Goal: Task Accomplishment & Management: Manage account settings

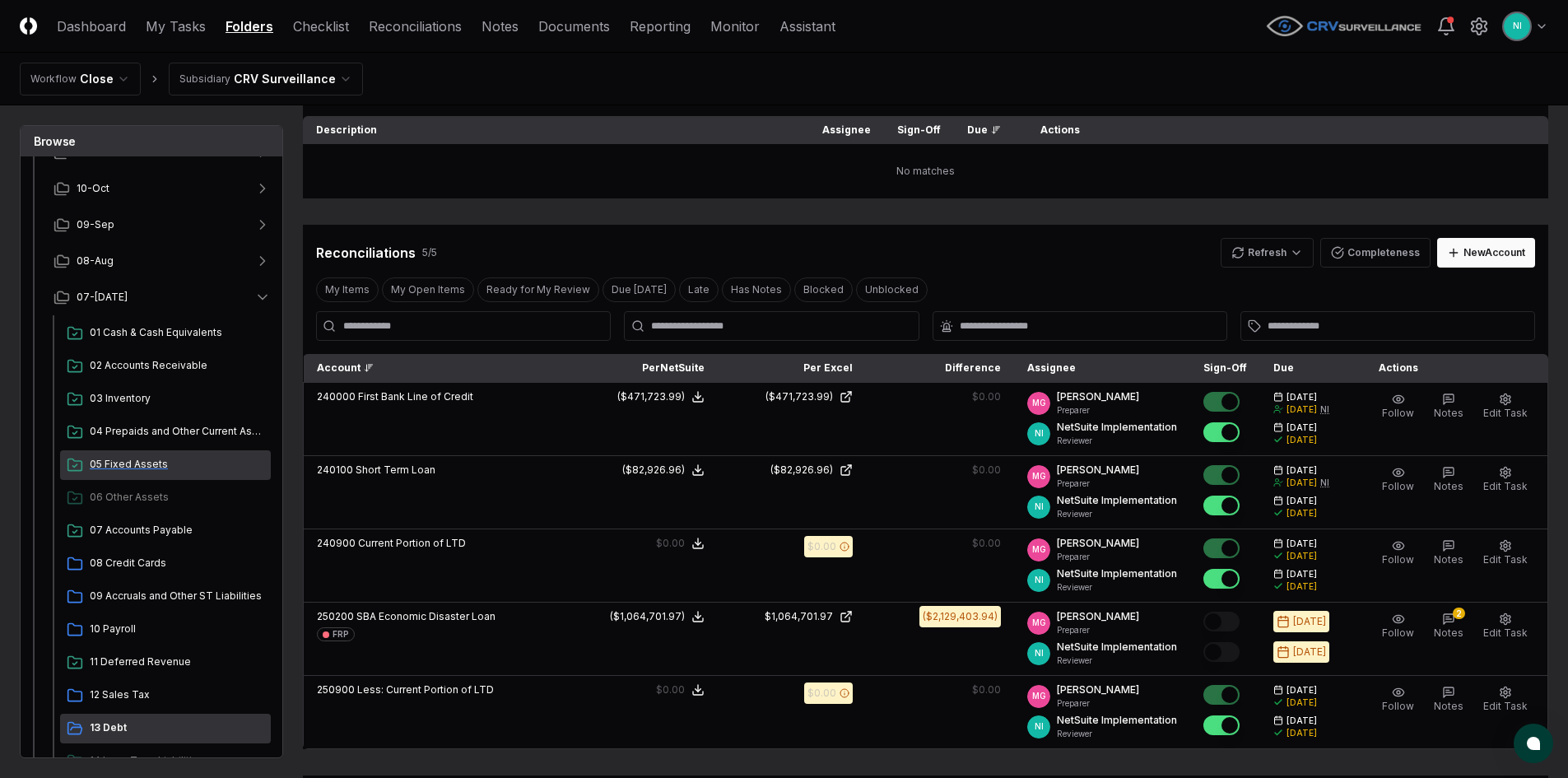
scroll to position [131, 0]
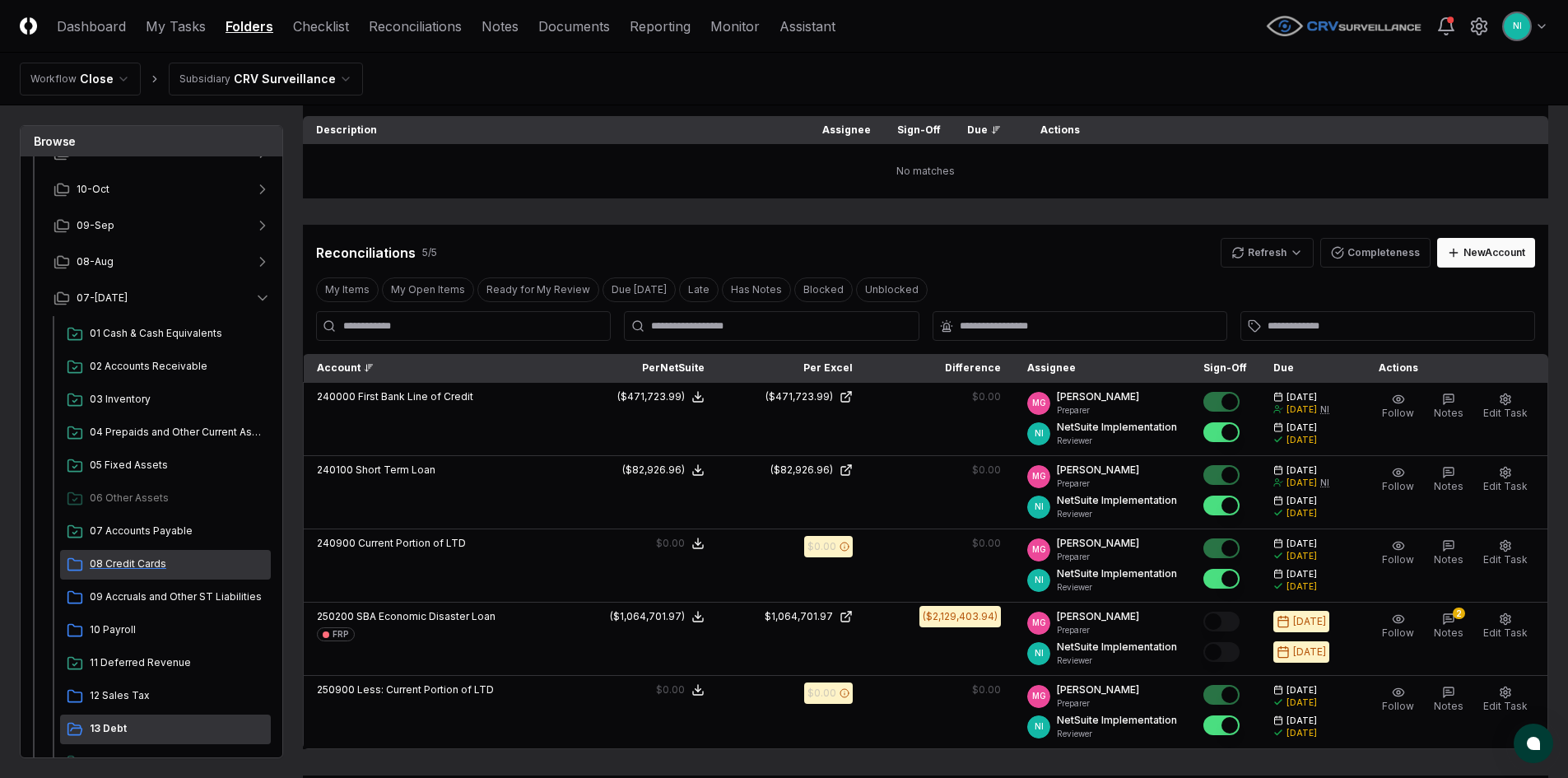
click at [137, 563] on span "08 Credit Cards" at bounding box center [176, 564] width 174 height 15
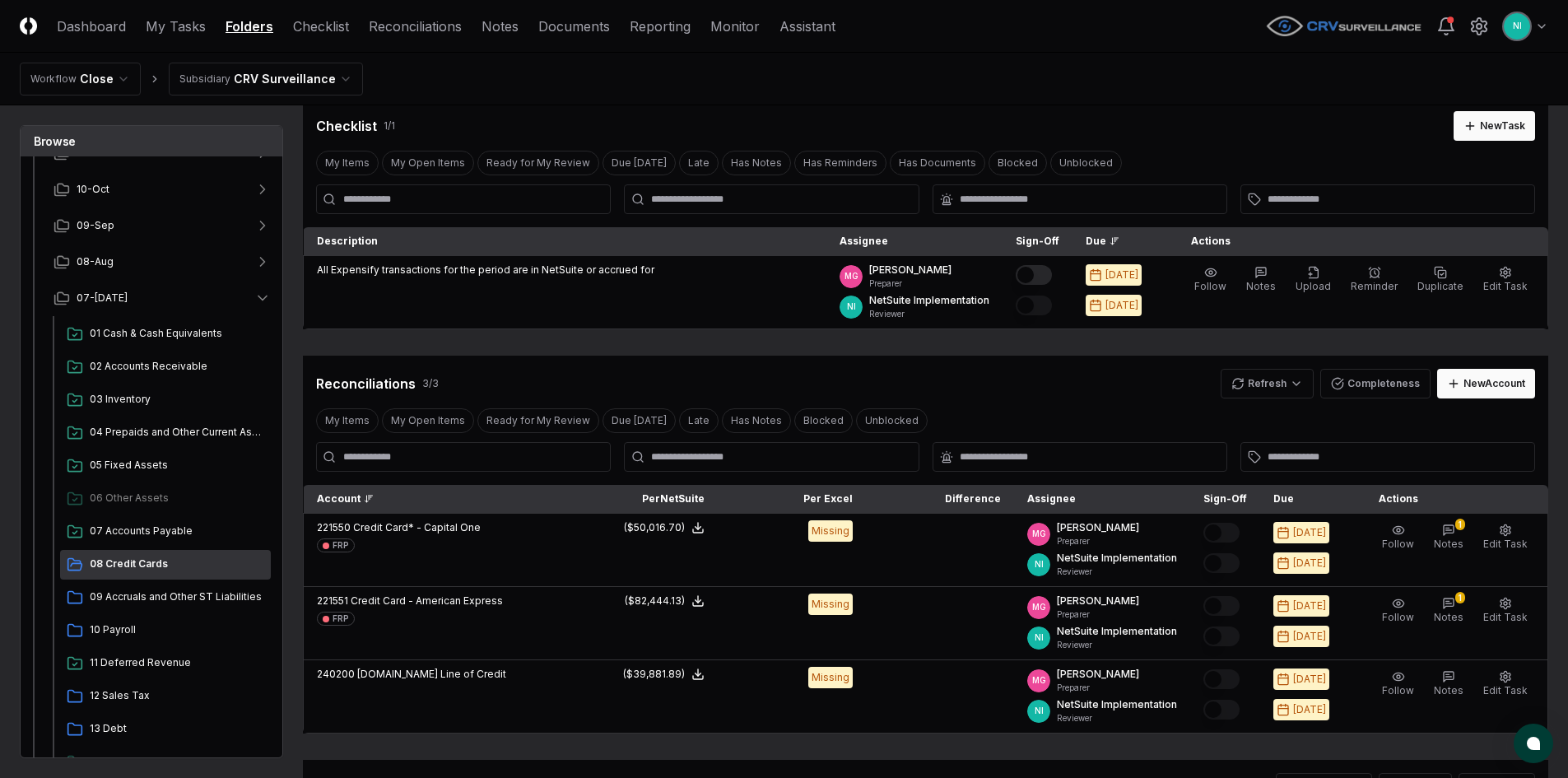
scroll to position [82, 0]
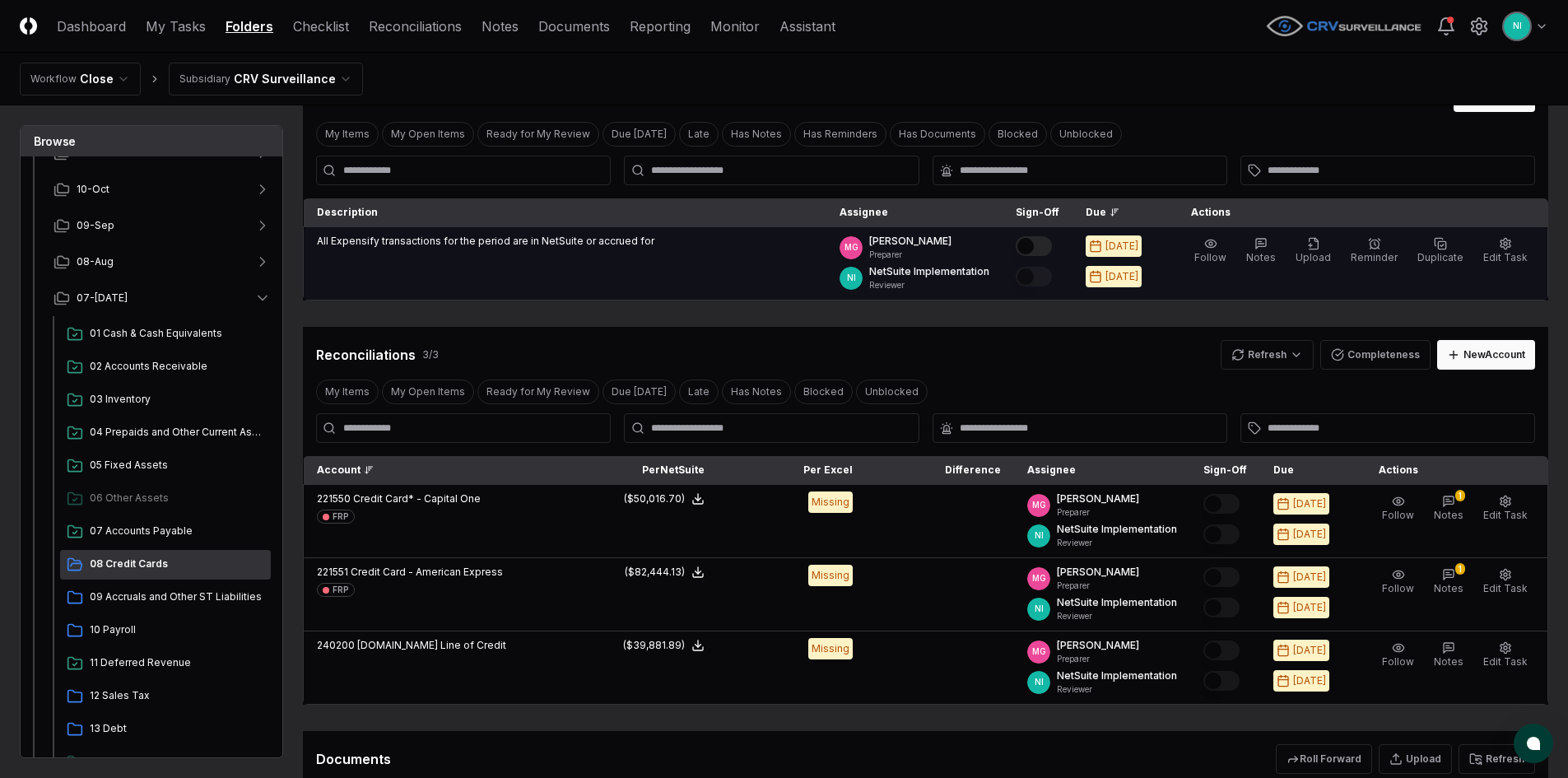
click at [1052, 248] on button "Mark complete" at bounding box center [1033, 246] width 36 height 20
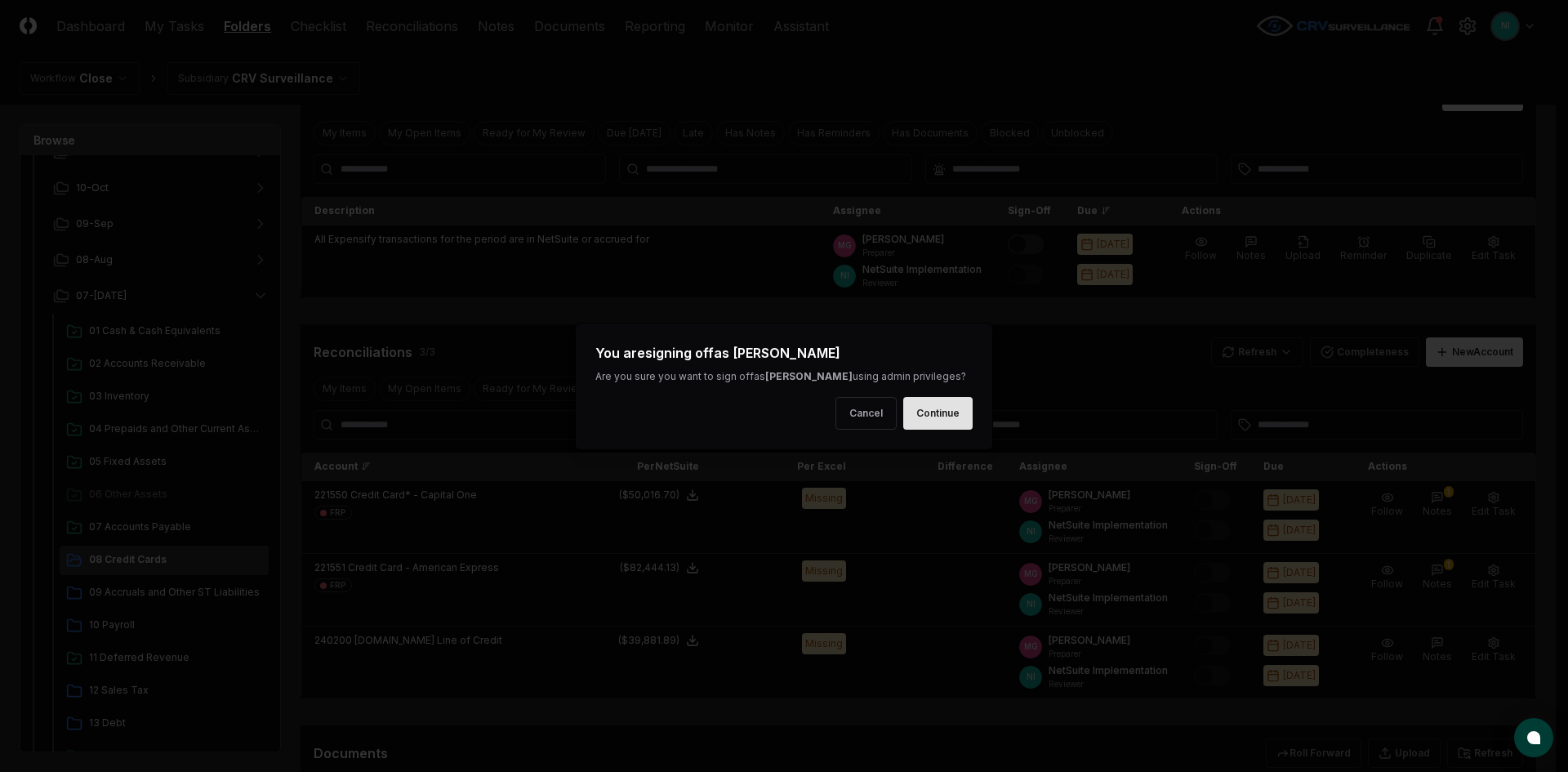
click at [954, 417] on button "Continue" at bounding box center [938, 413] width 69 height 33
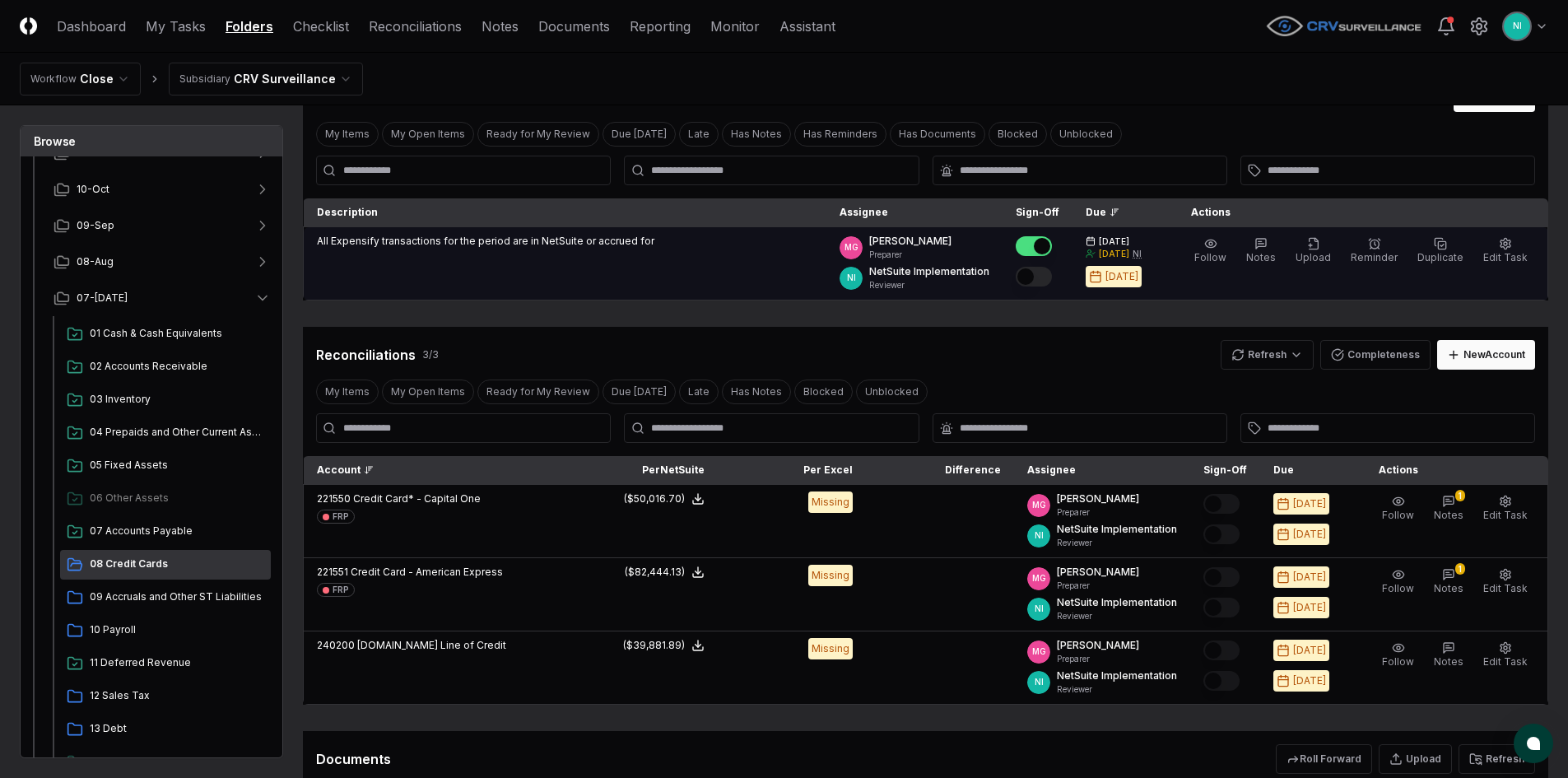
click at [1052, 276] on button "Mark complete" at bounding box center [1033, 276] width 36 height 20
click at [927, 49] on header "CloseCore Dashboard My Tasks Folders Checklist Reconciliations Notes Documents …" at bounding box center [784, 26] width 1568 height 53
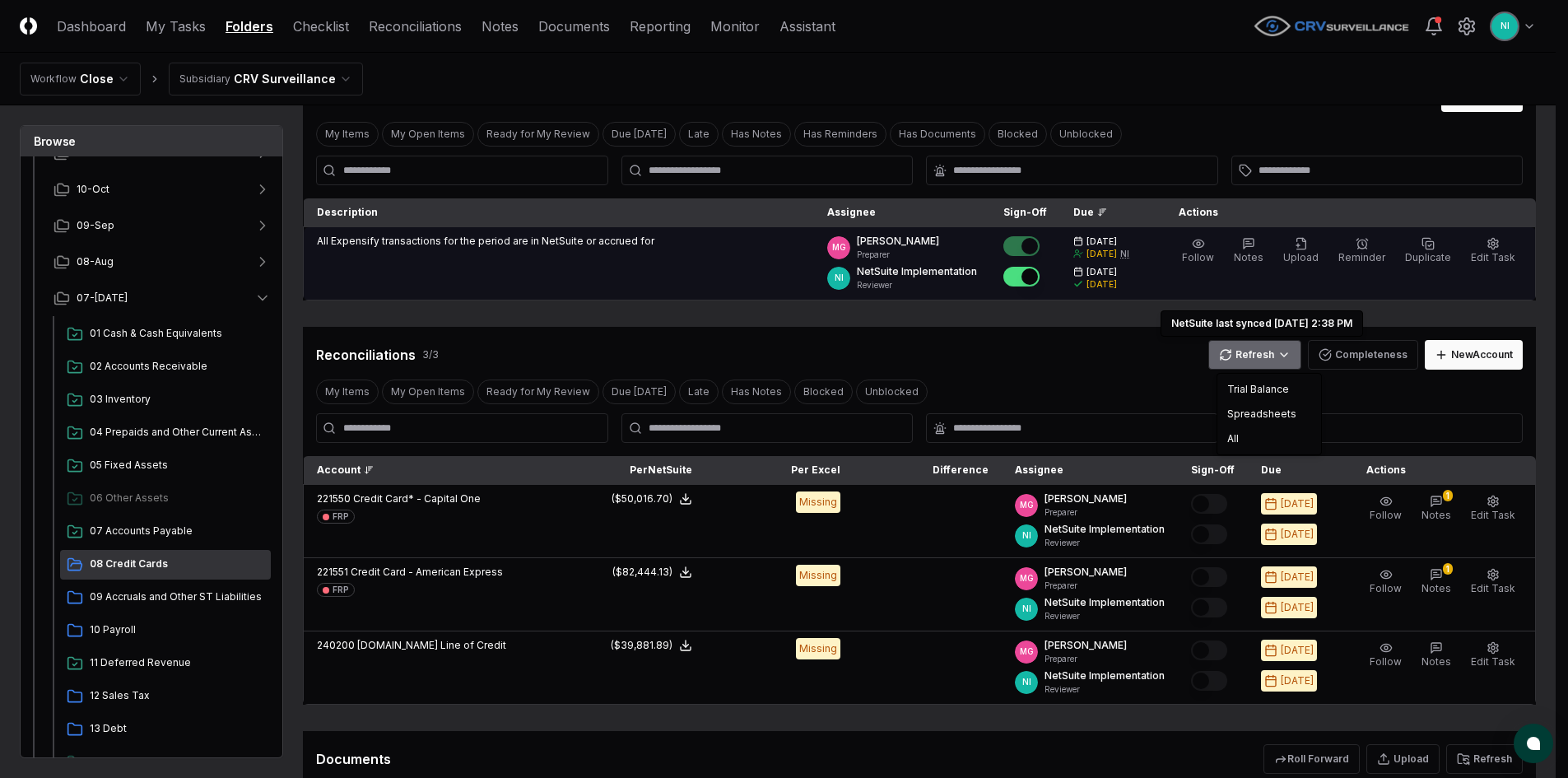
click at [1264, 357] on html "CloseCore Dashboard My Tasks Folders Checklist Reconciliations Notes Documents …" at bounding box center [784, 453] width 1568 height 1070
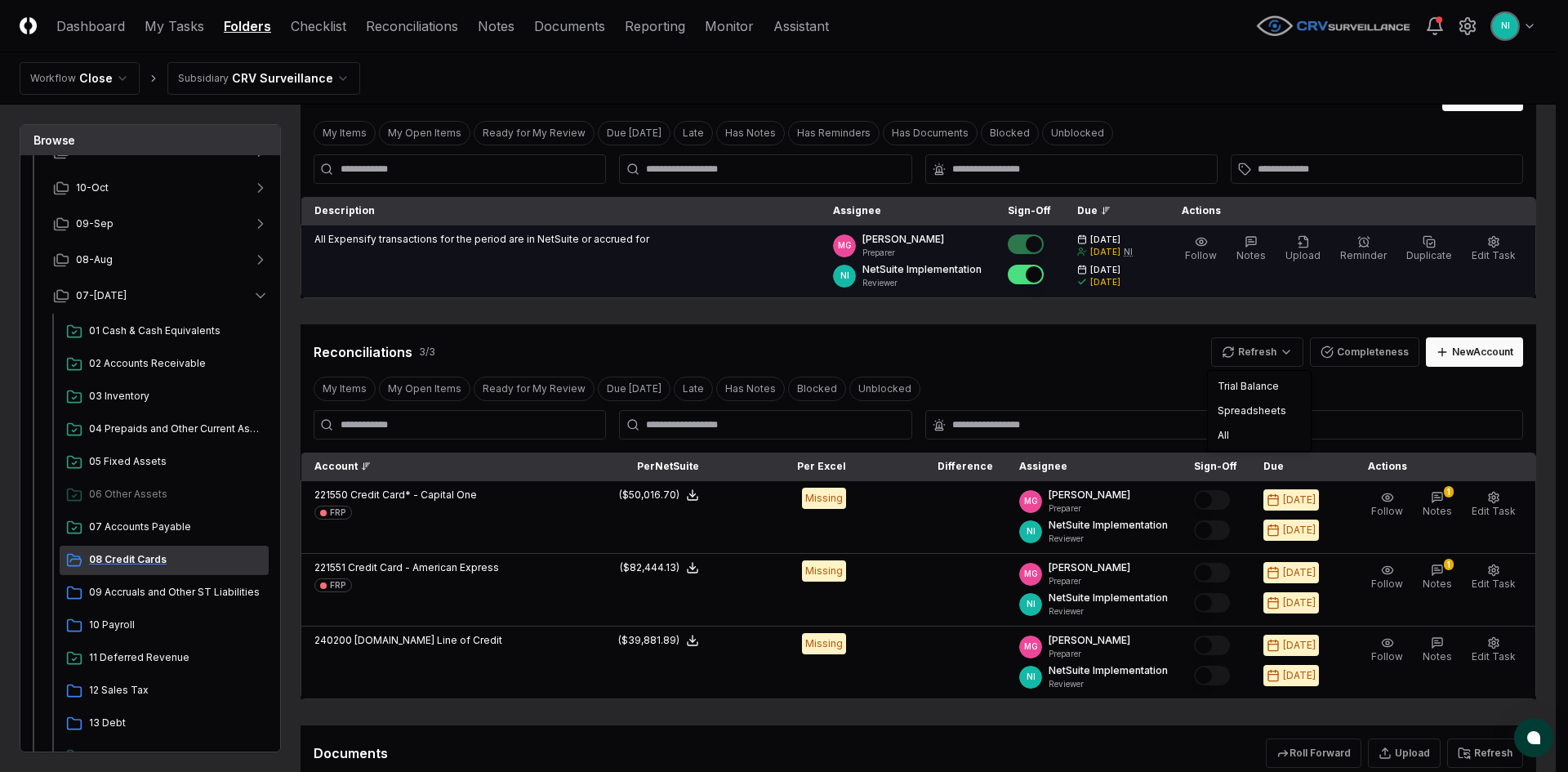
click at [165, 560] on html "CloseCore Dashboard My Tasks Folders Checklist Reconciliations Notes Documents …" at bounding box center [784, 449] width 1568 height 1062
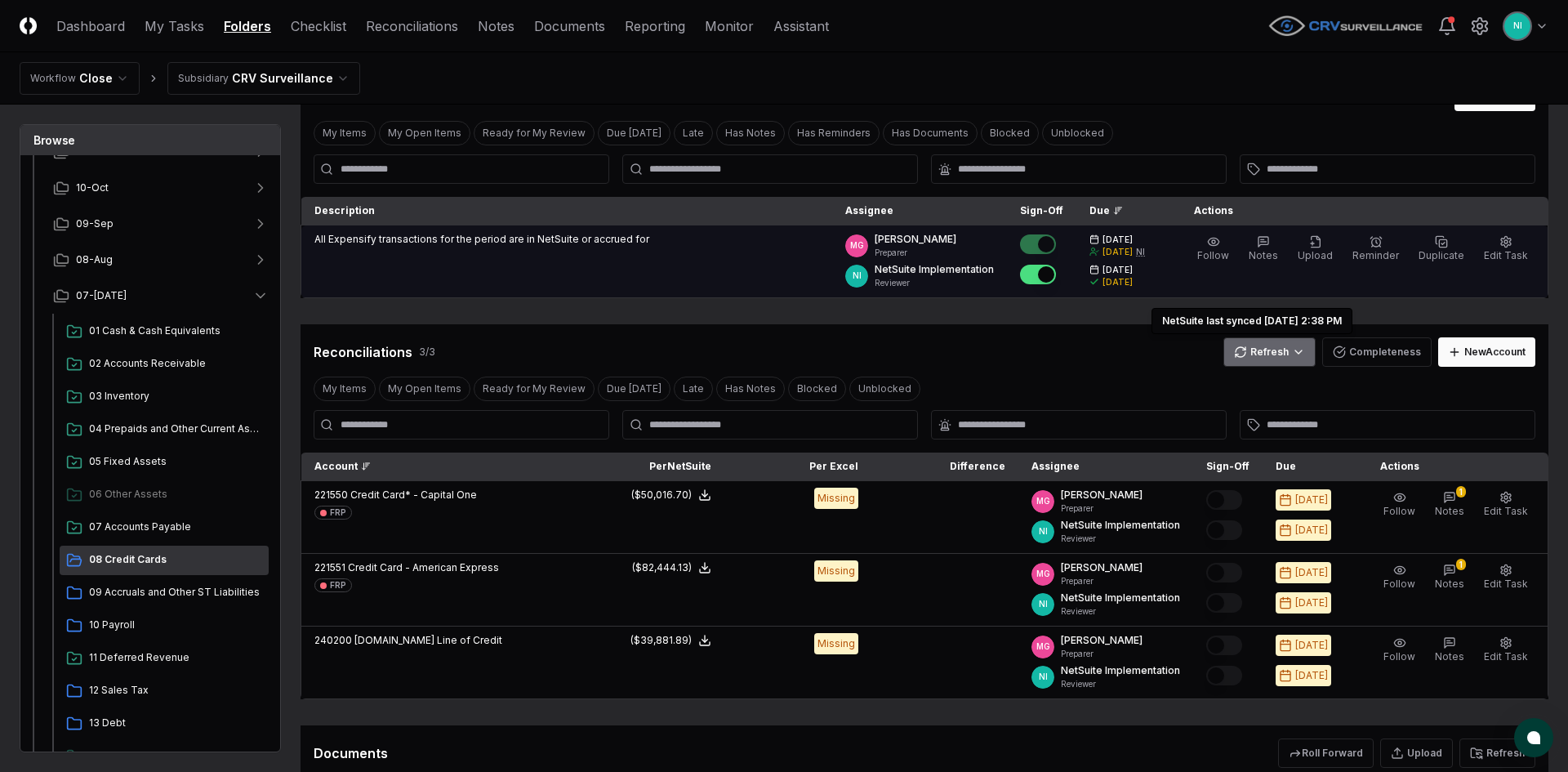
click at [1278, 352] on html "CloseCore Dashboard My Tasks Folders Checklist Reconciliations Notes Documents …" at bounding box center [784, 449] width 1568 height 1062
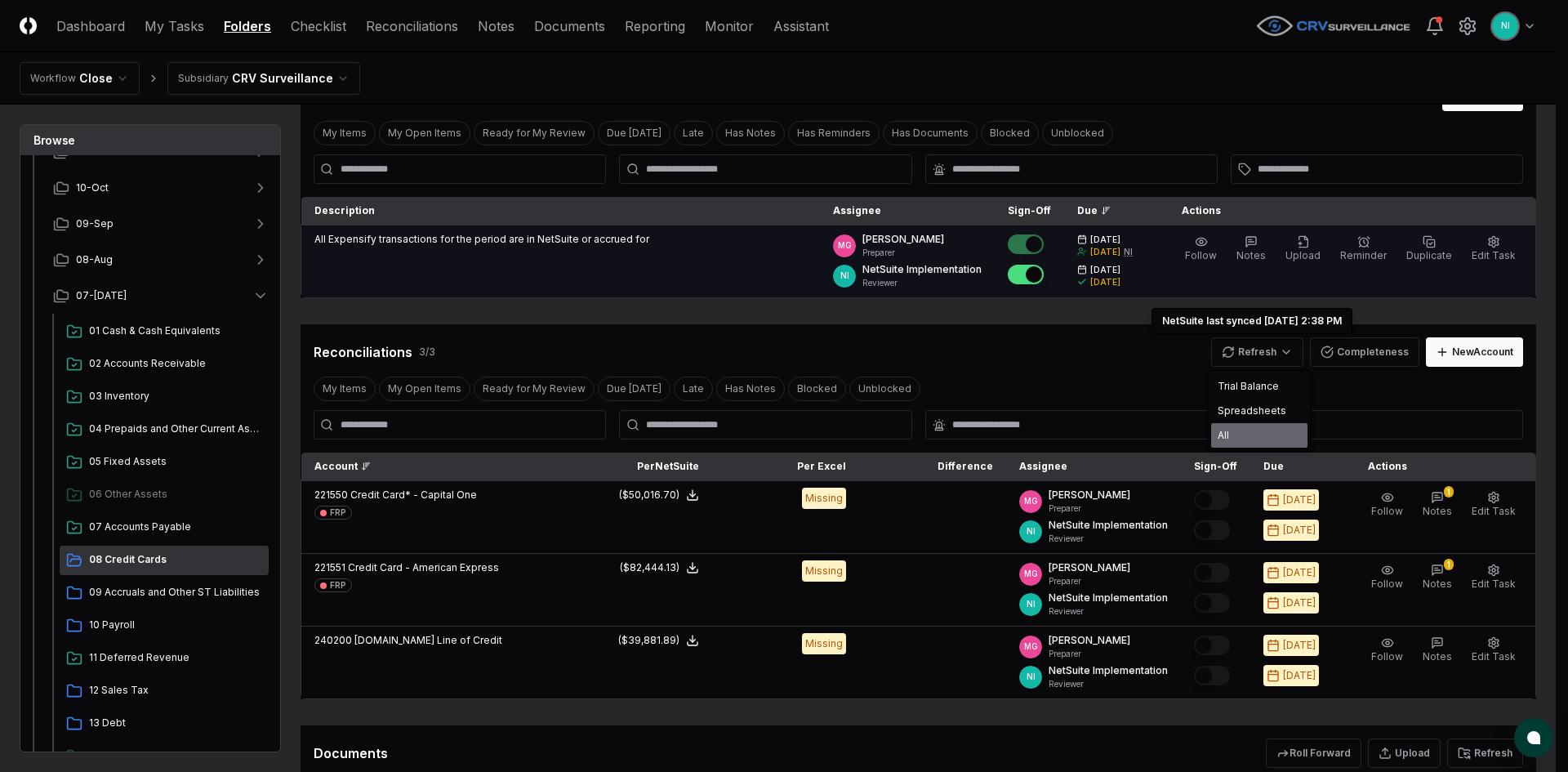
click at [1237, 431] on div "All" at bounding box center [1259, 435] width 96 height 24
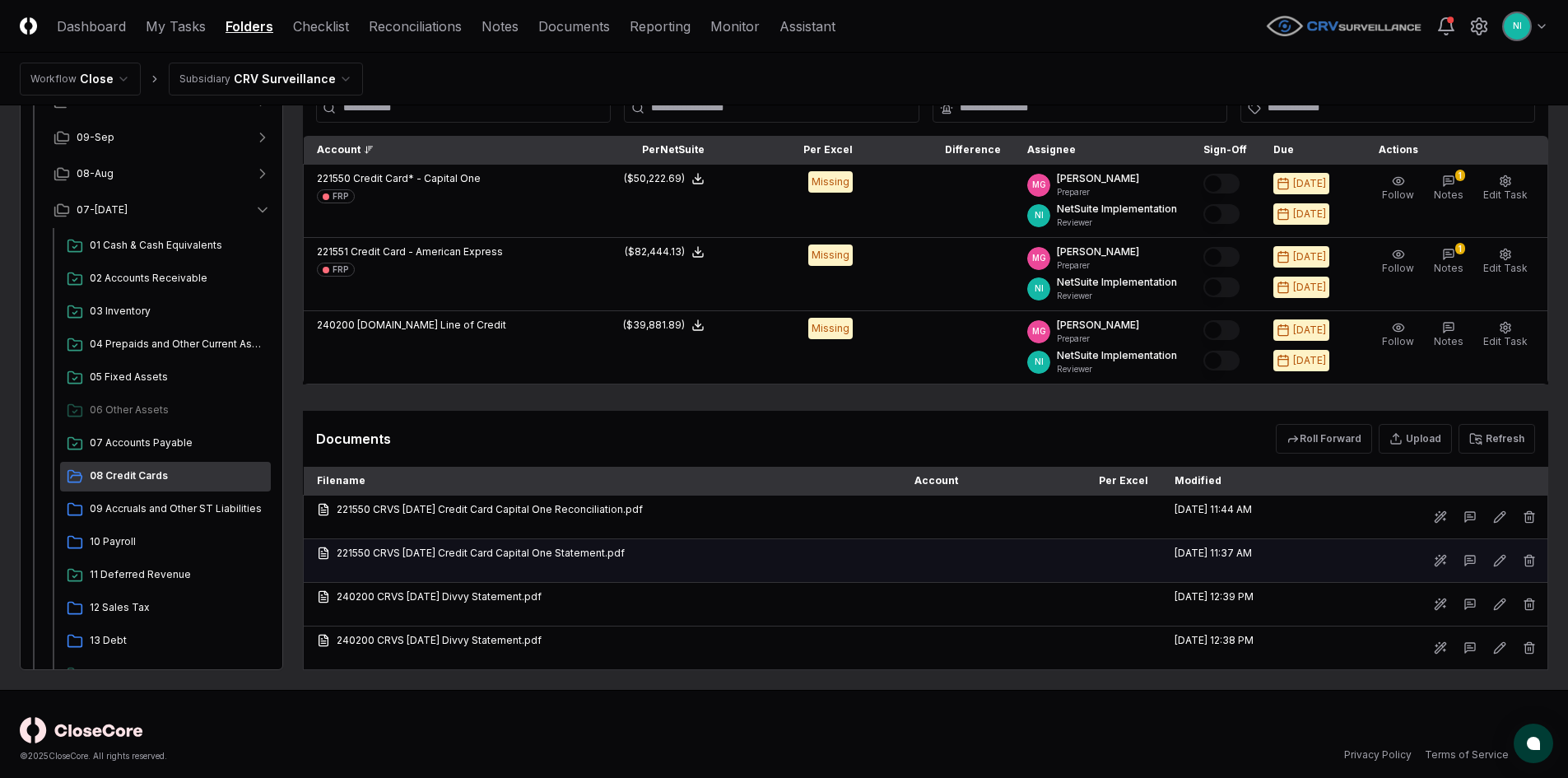
scroll to position [413, 0]
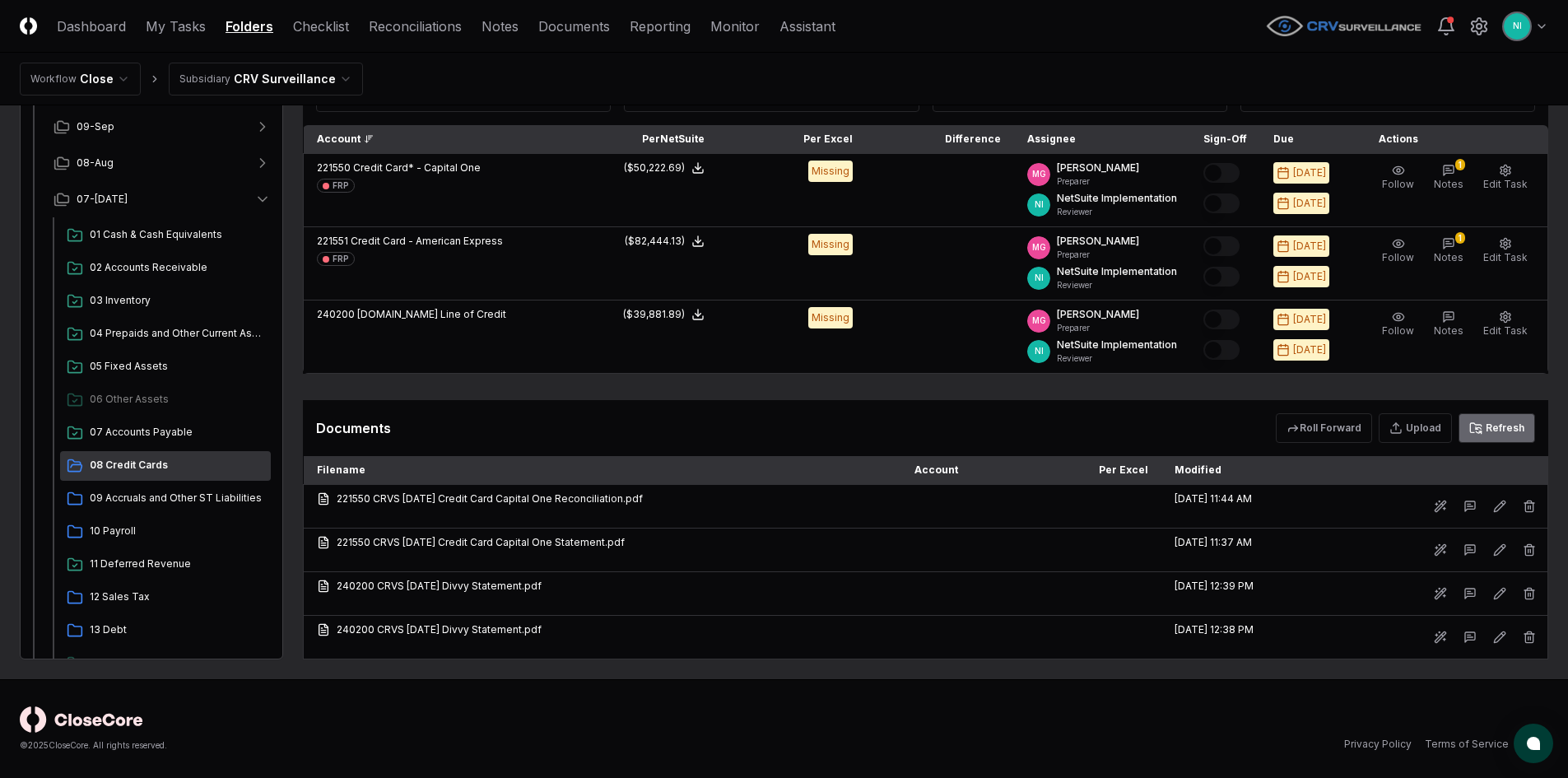
click at [1497, 429] on button "Refresh" at bounding box center [1496, 427] width 76 height 29
click at [1044, 438] on div "Documents Roll Forward Upload Refresh" at bounding box center [925, 427] width 1219 height 29
click at [1501, 433] on button "Refresh" at bounding box center [1496, 427] width 76 height 29
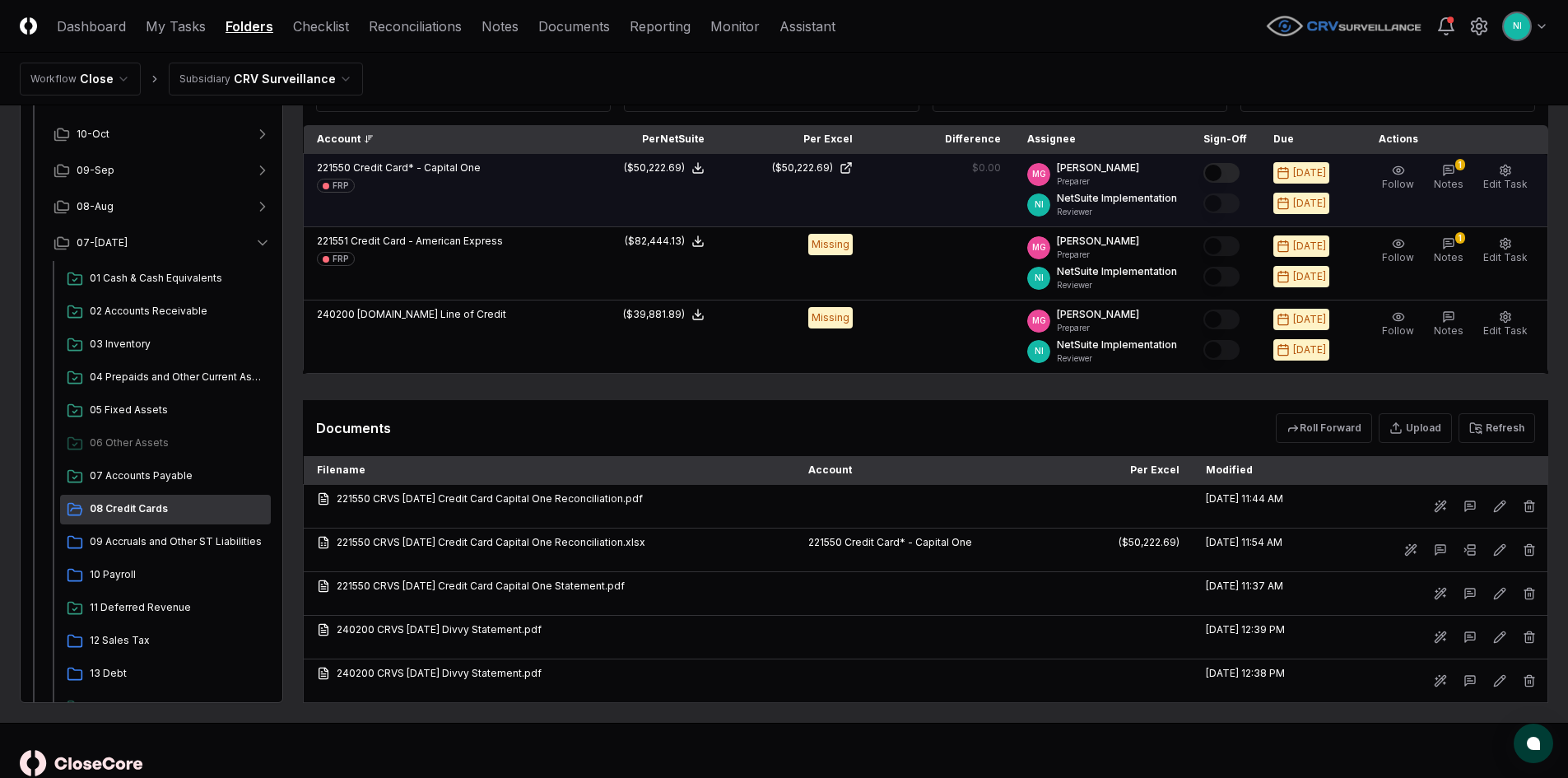
click at [1235, 176] on button "Mark complete" at bounding box center [1222, 173] width 36 height 20
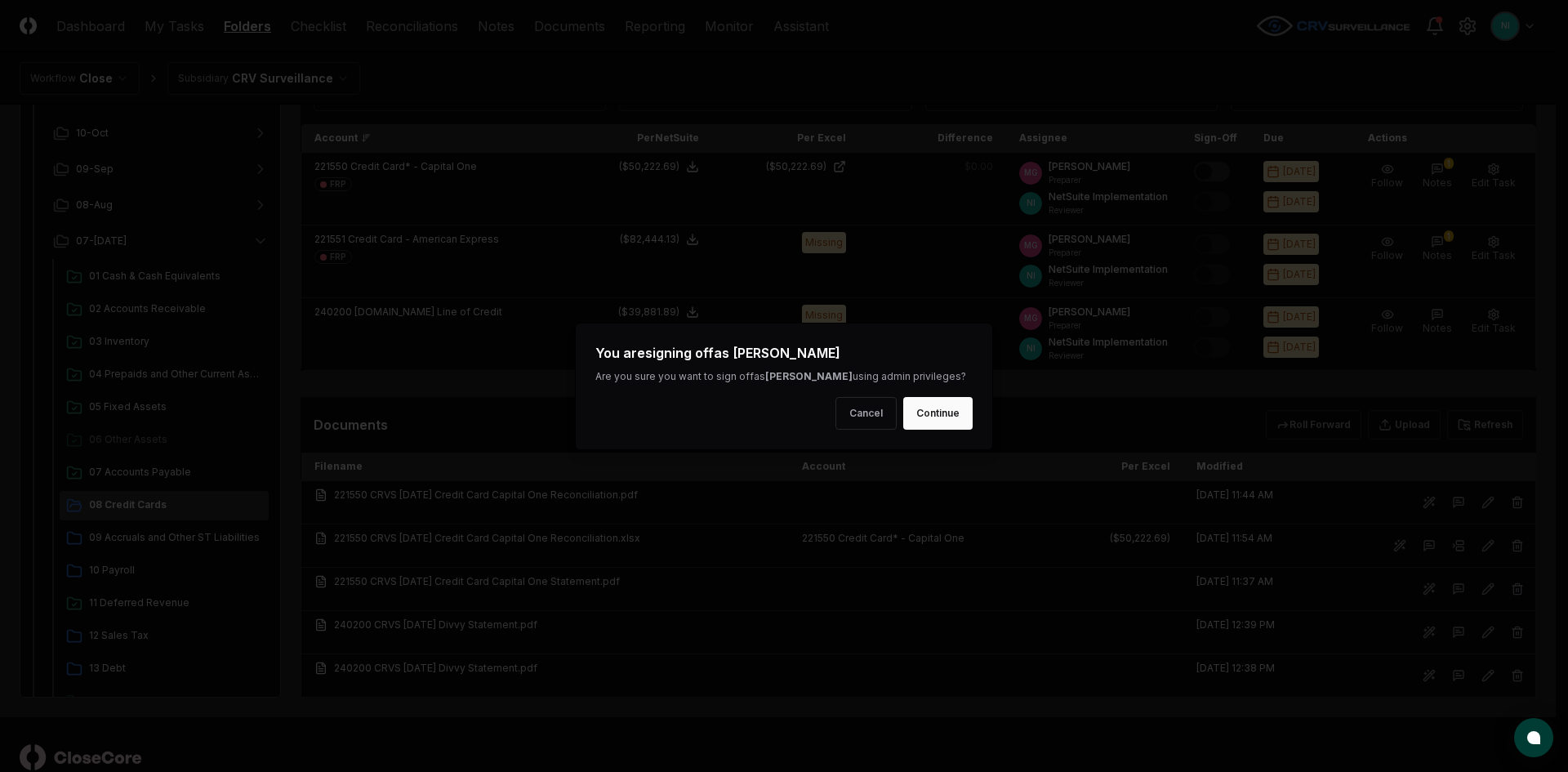
click at [947, 421] on button "Continue" at bounding box center [938, 413] width 69 height 33
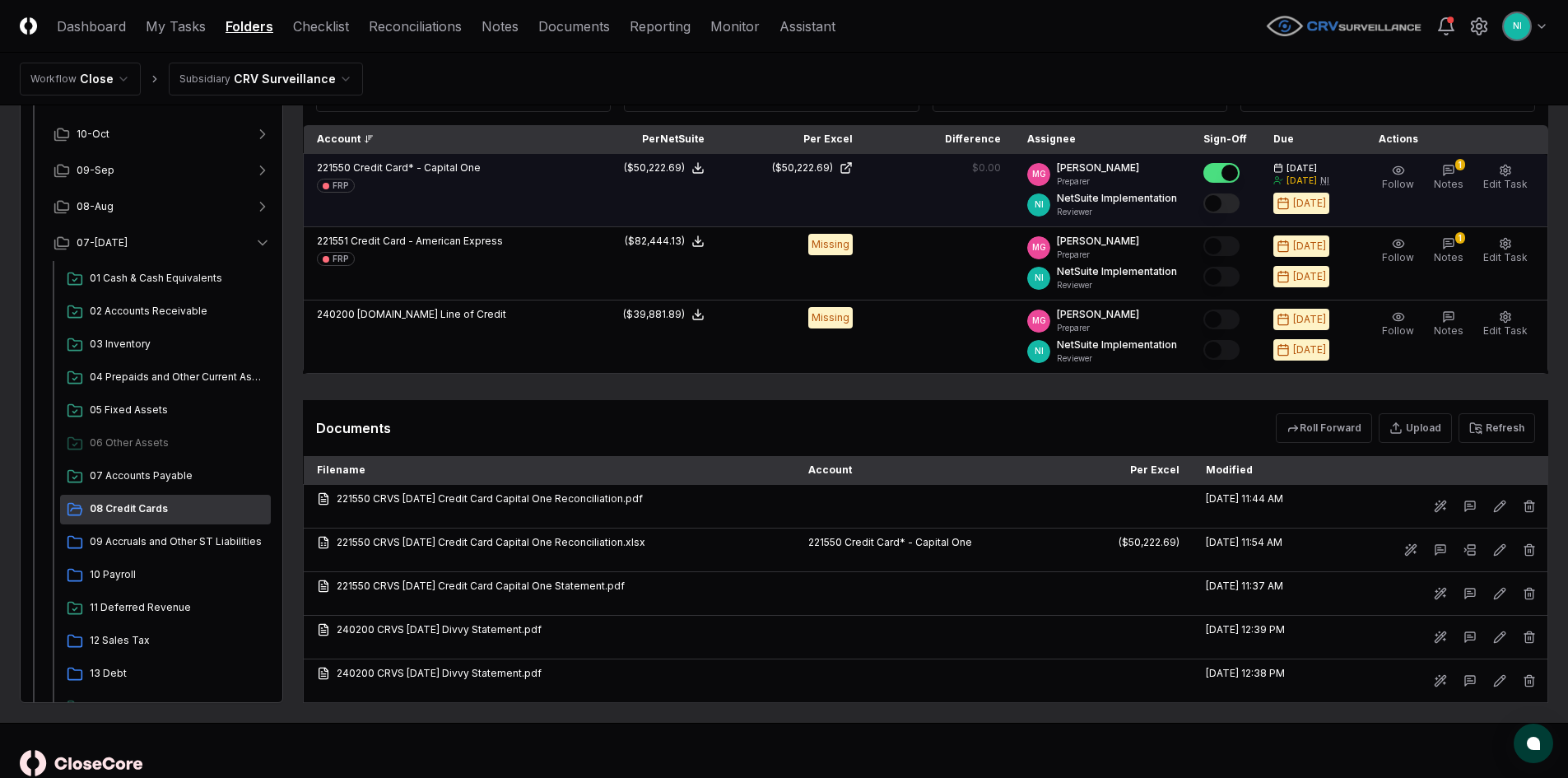
click at [1240, 205] on button "Mark complete" at bounding box center [1222, 203] width 36 height 20
click at [129, 210] on button "08-Aug" at bounding box center [162, 207] width 243 height 36
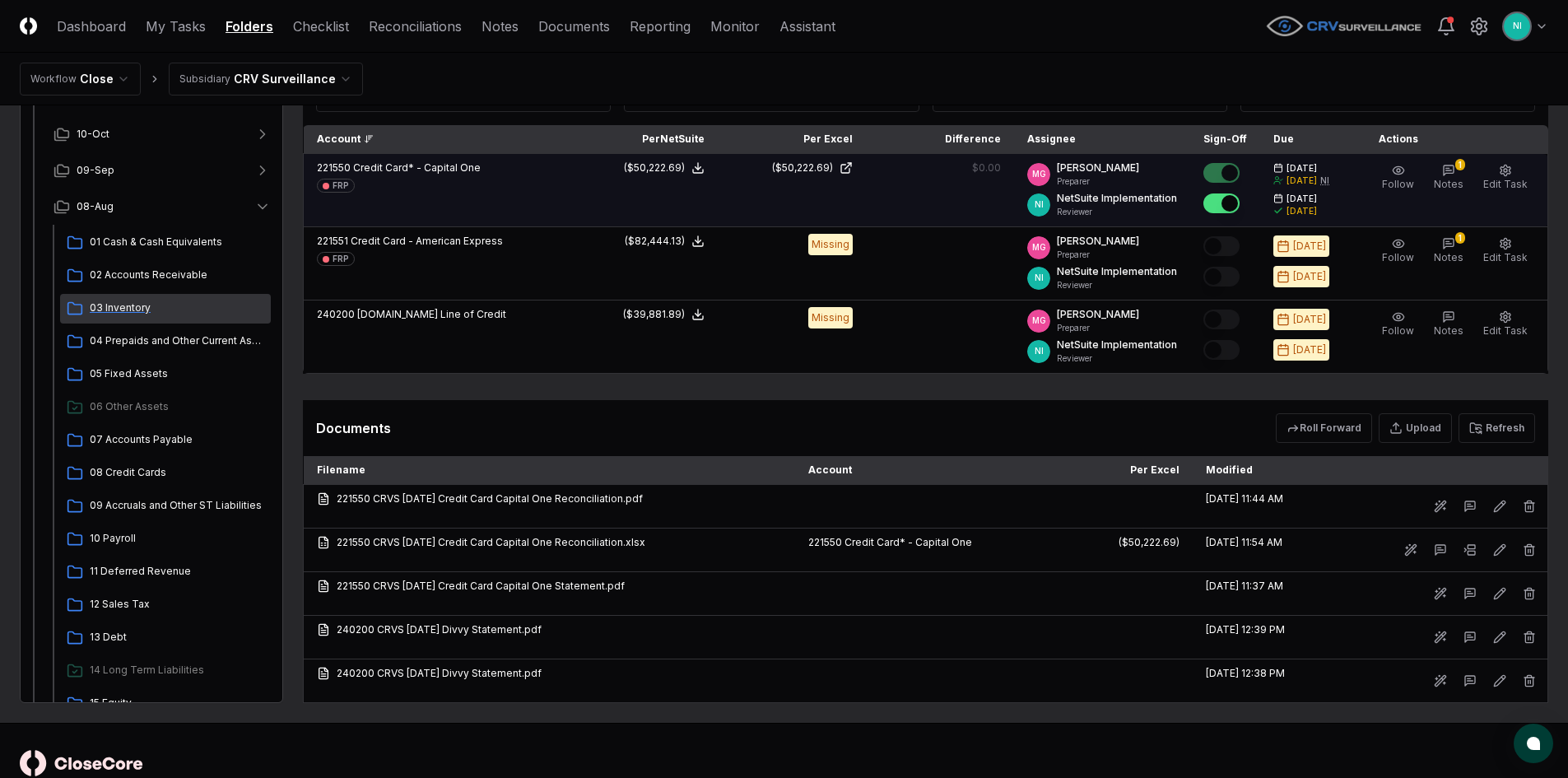
click at [134, 311] on span "03 Inventory" at bounding box center [176, 308] width 174 height 15
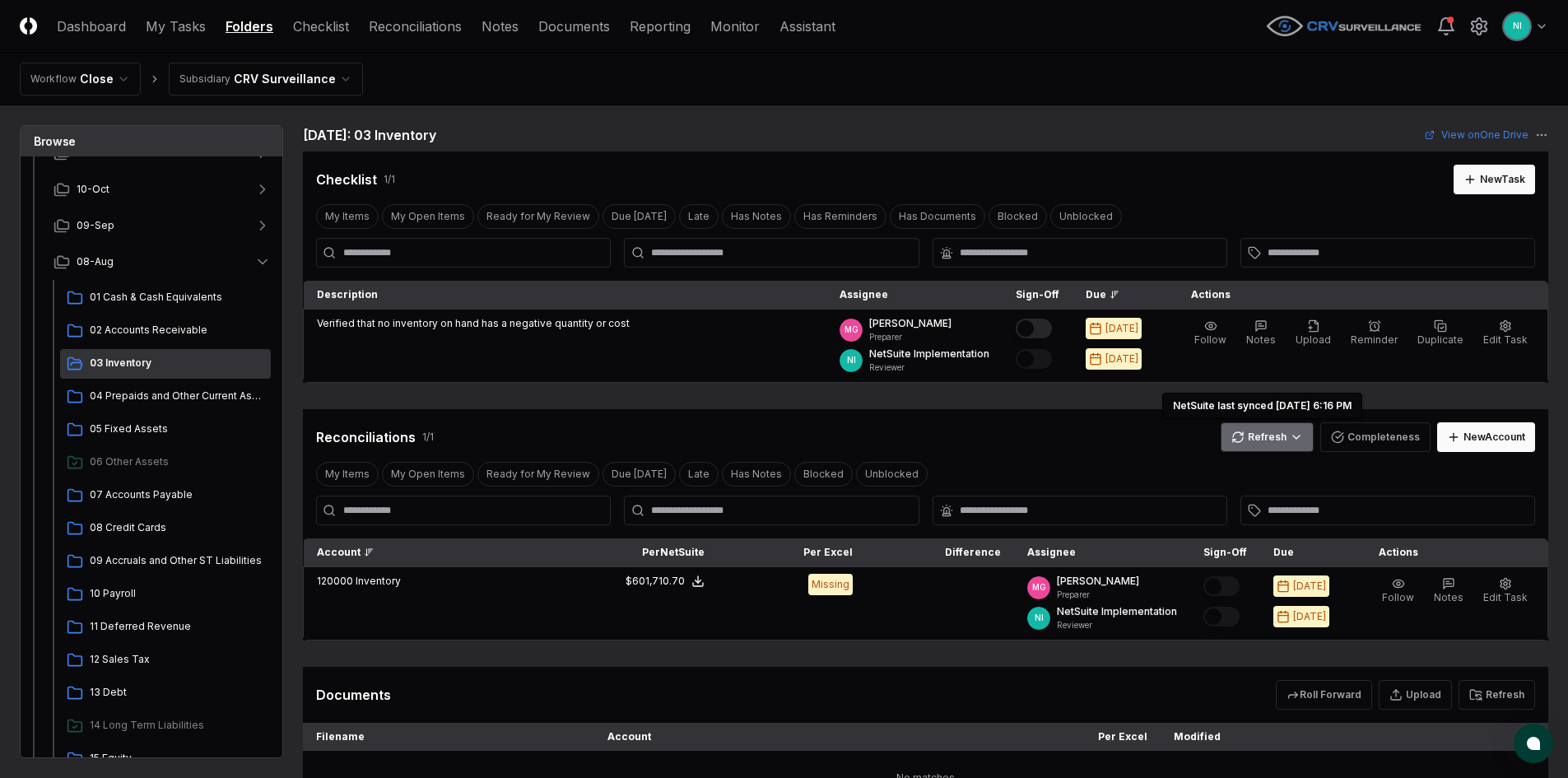
click at [1276, 435] on html "CloseCore Dashboard My Tasks Folders Checklist Reconciliations Notes Documents …" at bounding box center [784, 462] width 1568 height 924
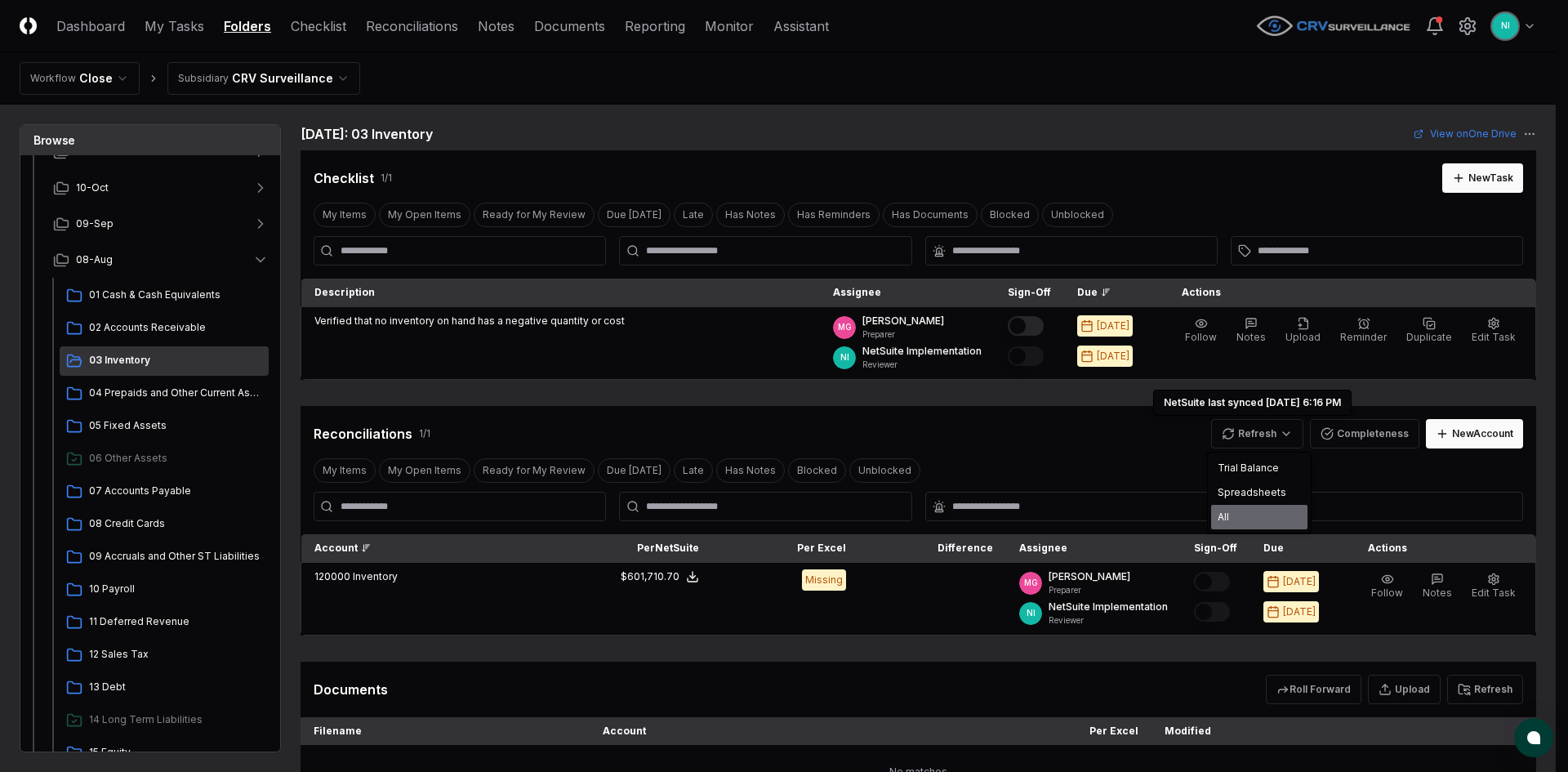
click at [1237, 518] on div "All" at bounding box center [1259, 517] width 96 height 24
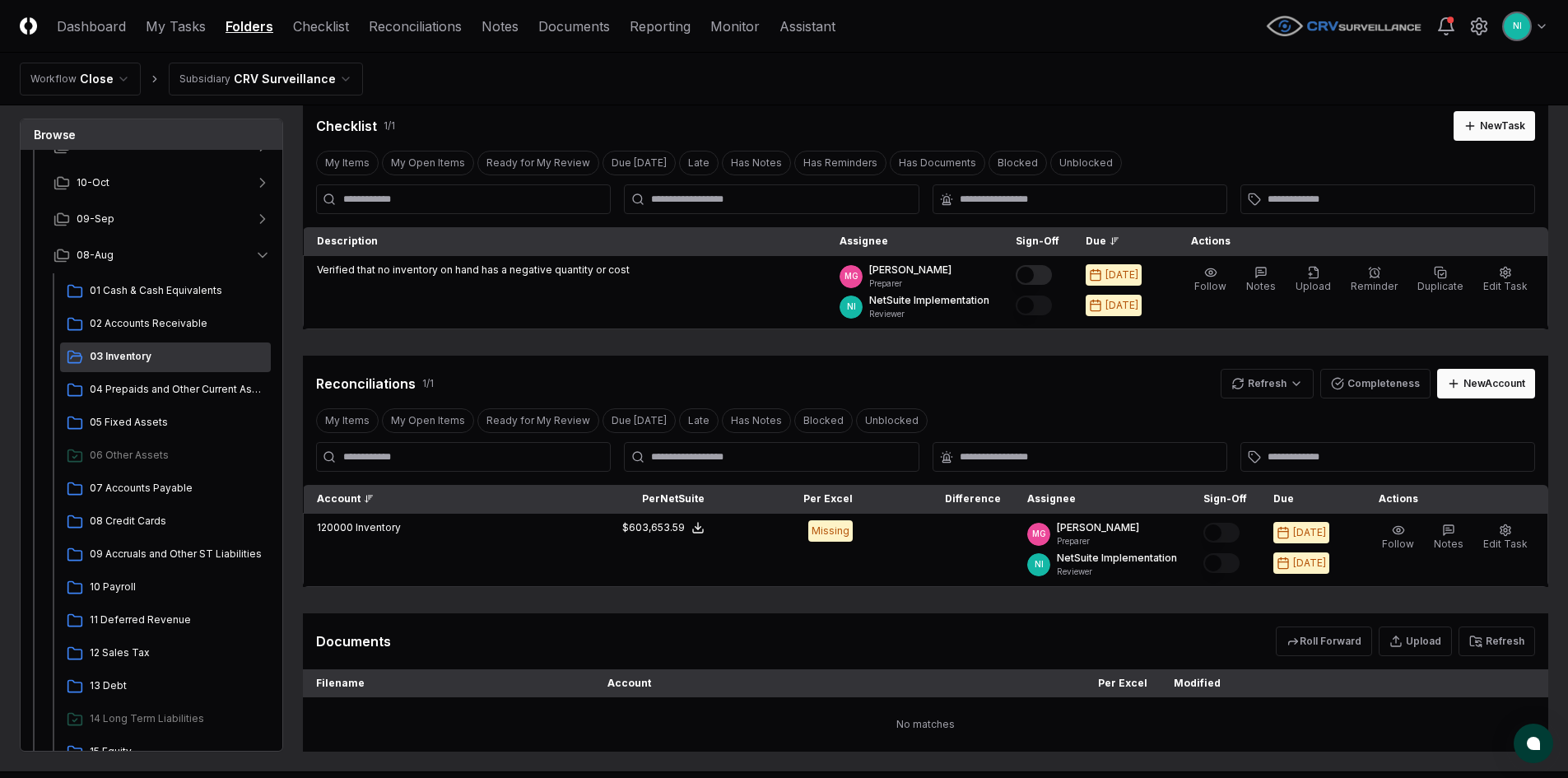
scroll to position [146, 0]
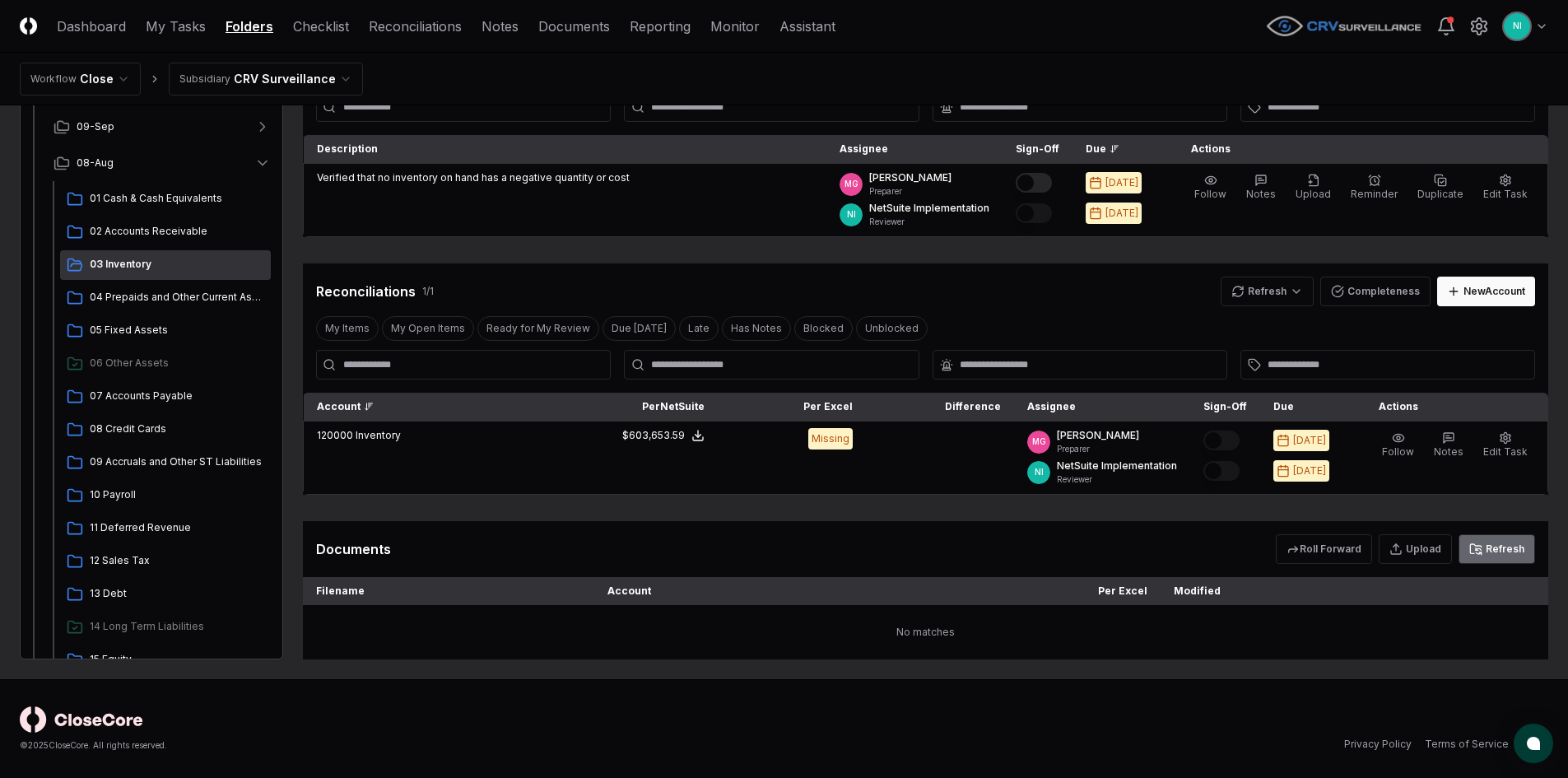
click at [1490, 553] on button "Refresh" at bounding box center [1496, 549] width 76 height 29
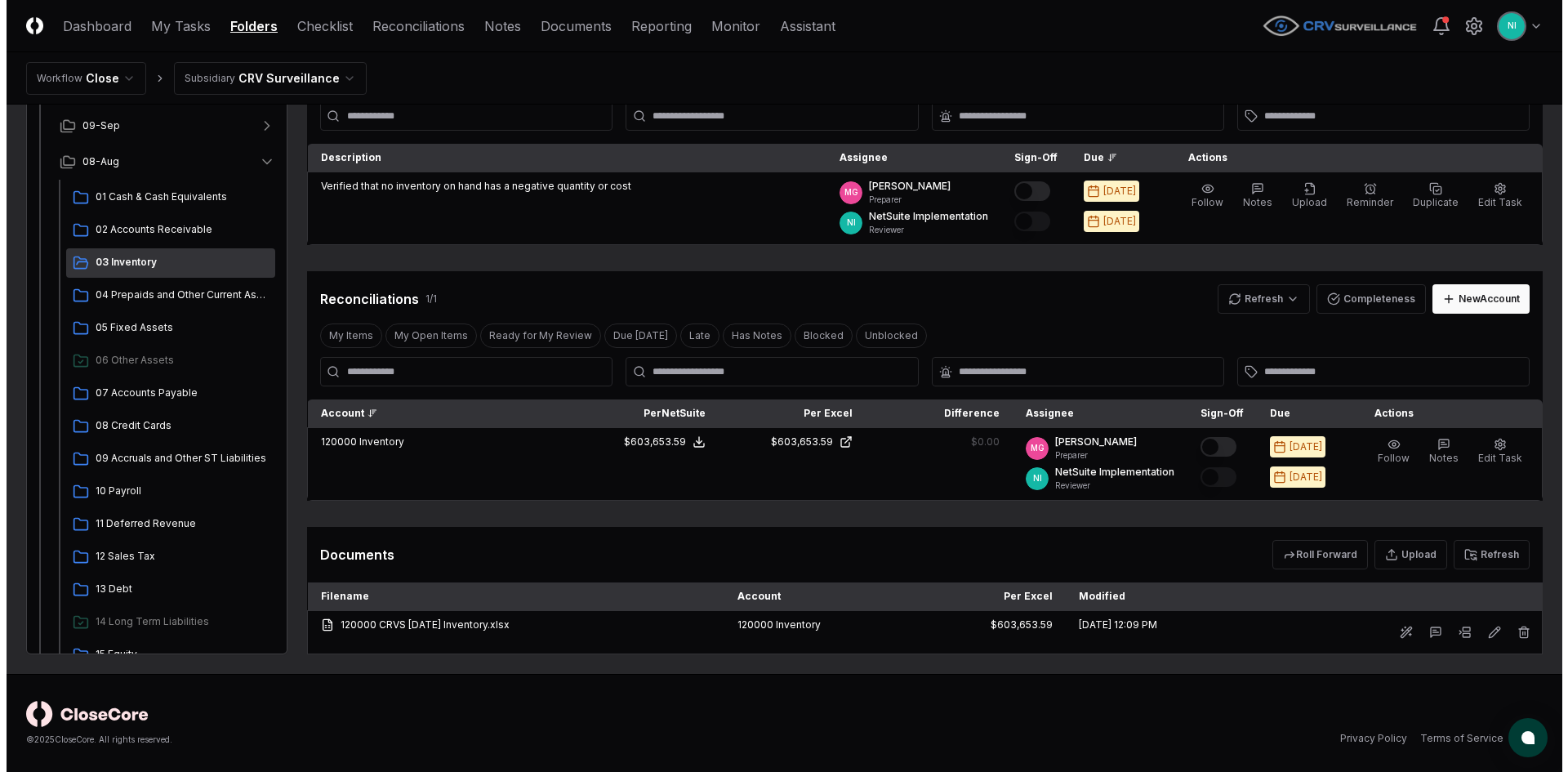
scroll to position [135, 0]
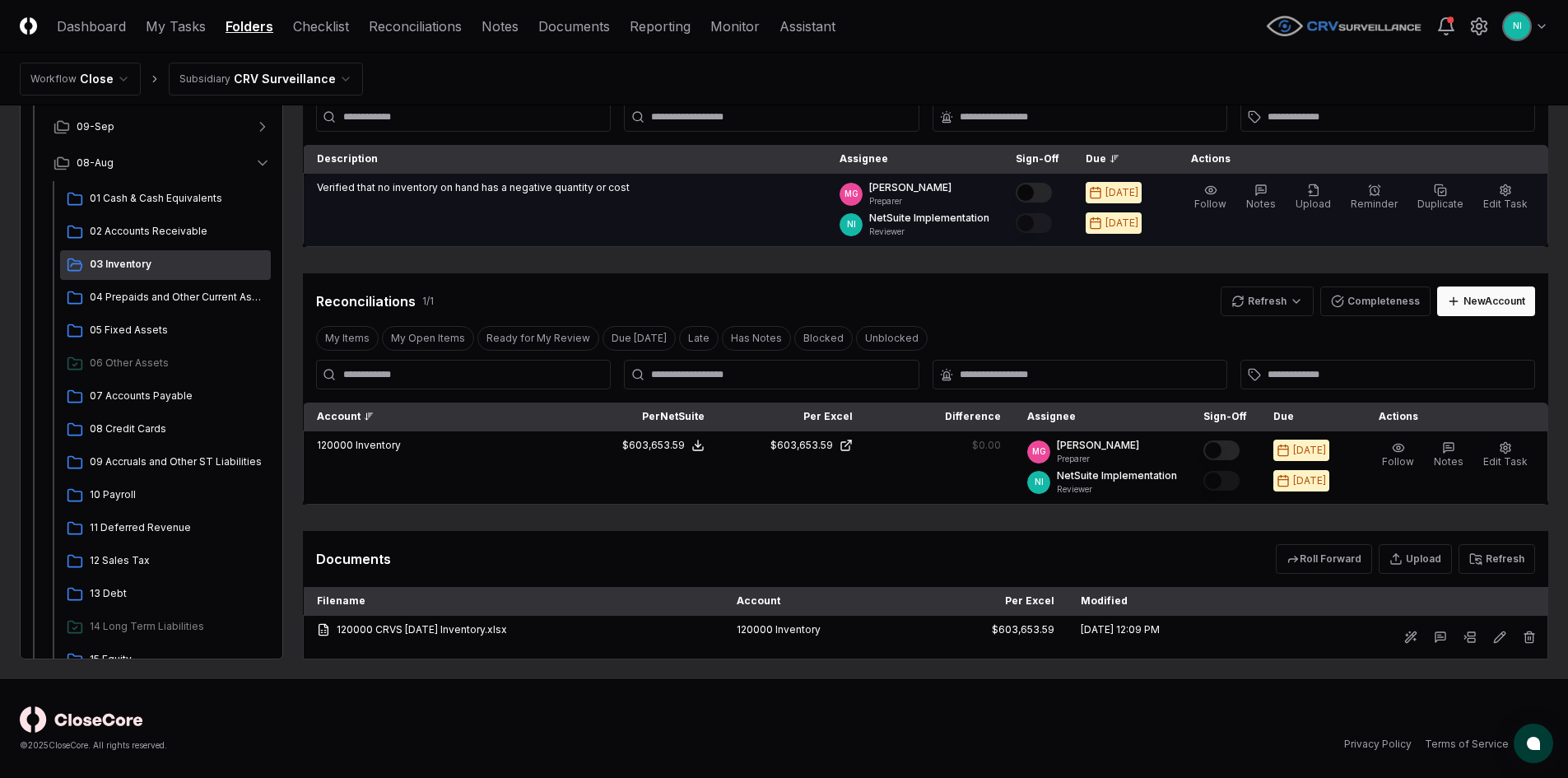
click at [1052, 196] on button "Mark complete" at bounding box center [1033, 192] width 36 height 20
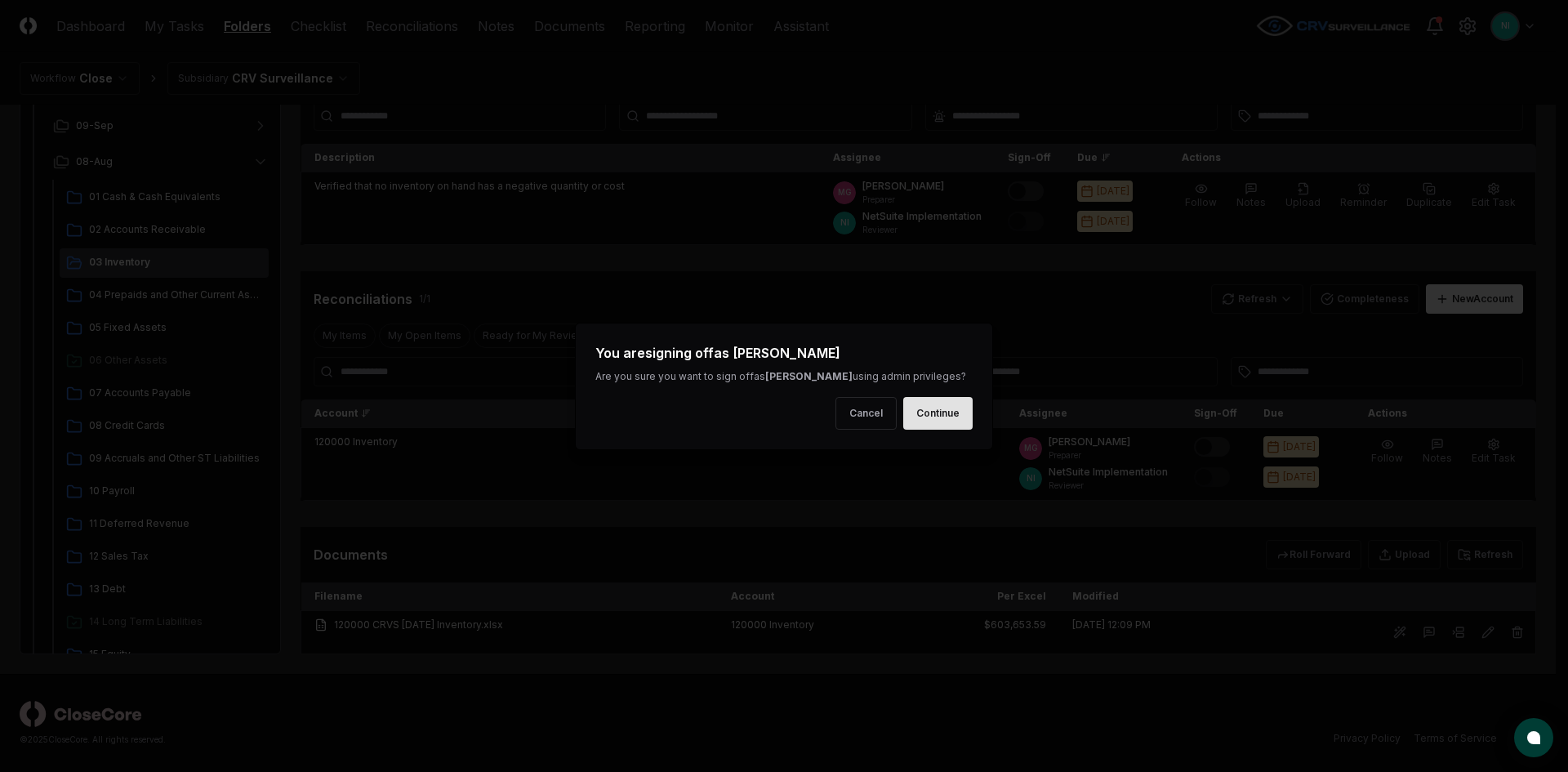
click at [952, 402] on button "Continue" at bounding box center [938, 413] width 69 height 33
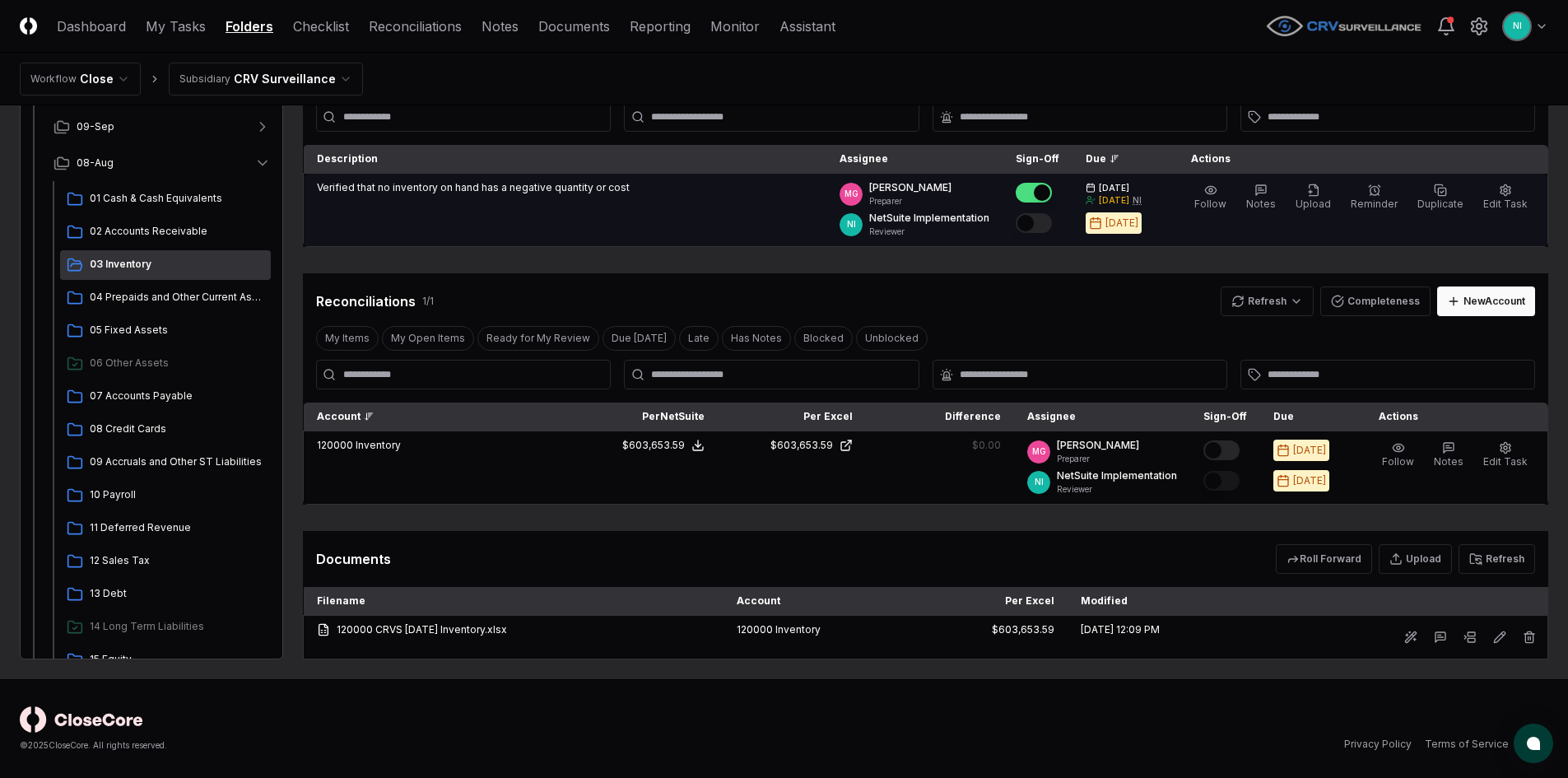
click at [1052, 226] on button "Mark complete" at bounding box center [1033, 223] width 36 height 20
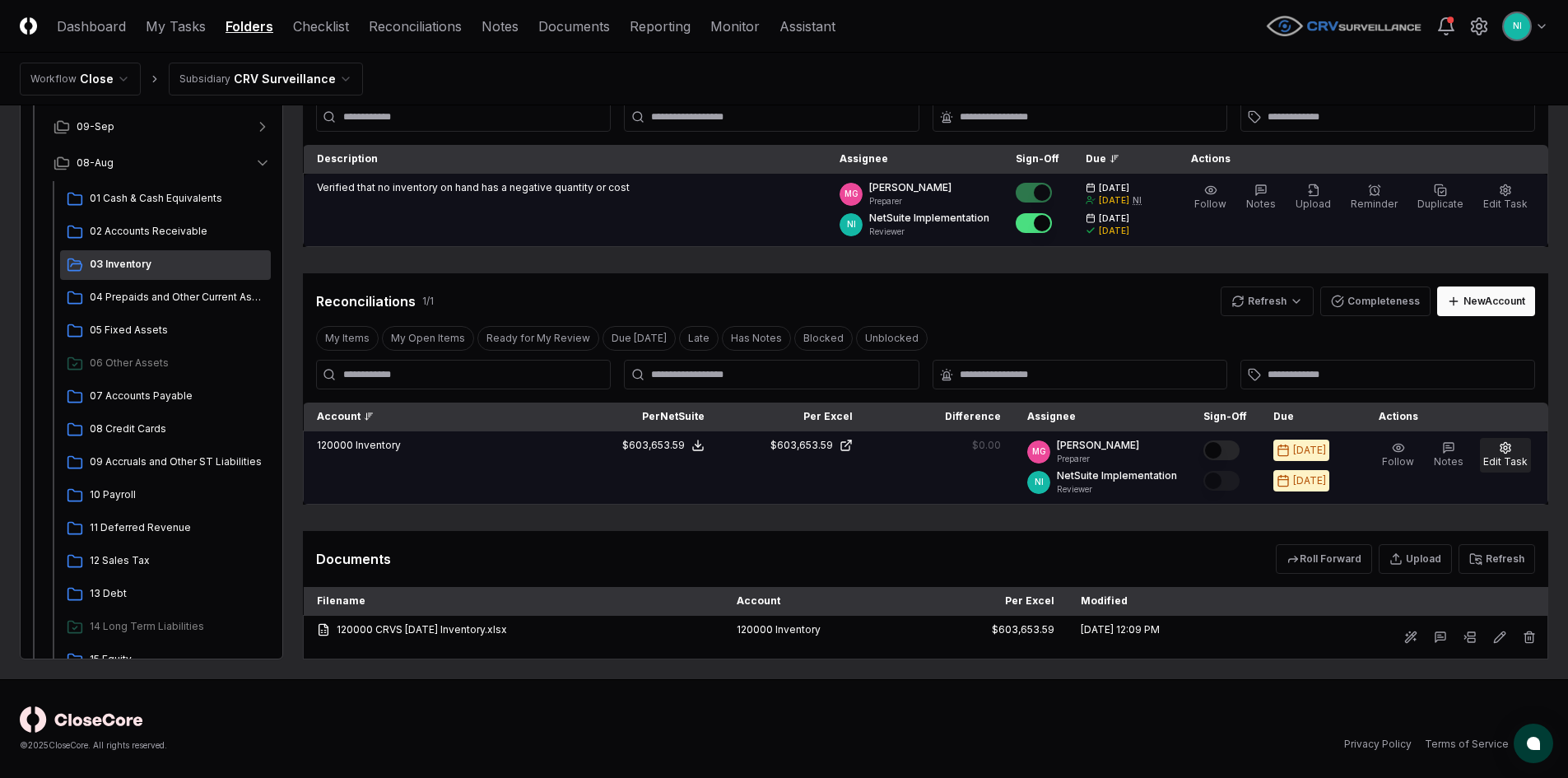
click at [1502, 451] on icon "button" at bounding box center [1506, 448] width 13 height 13
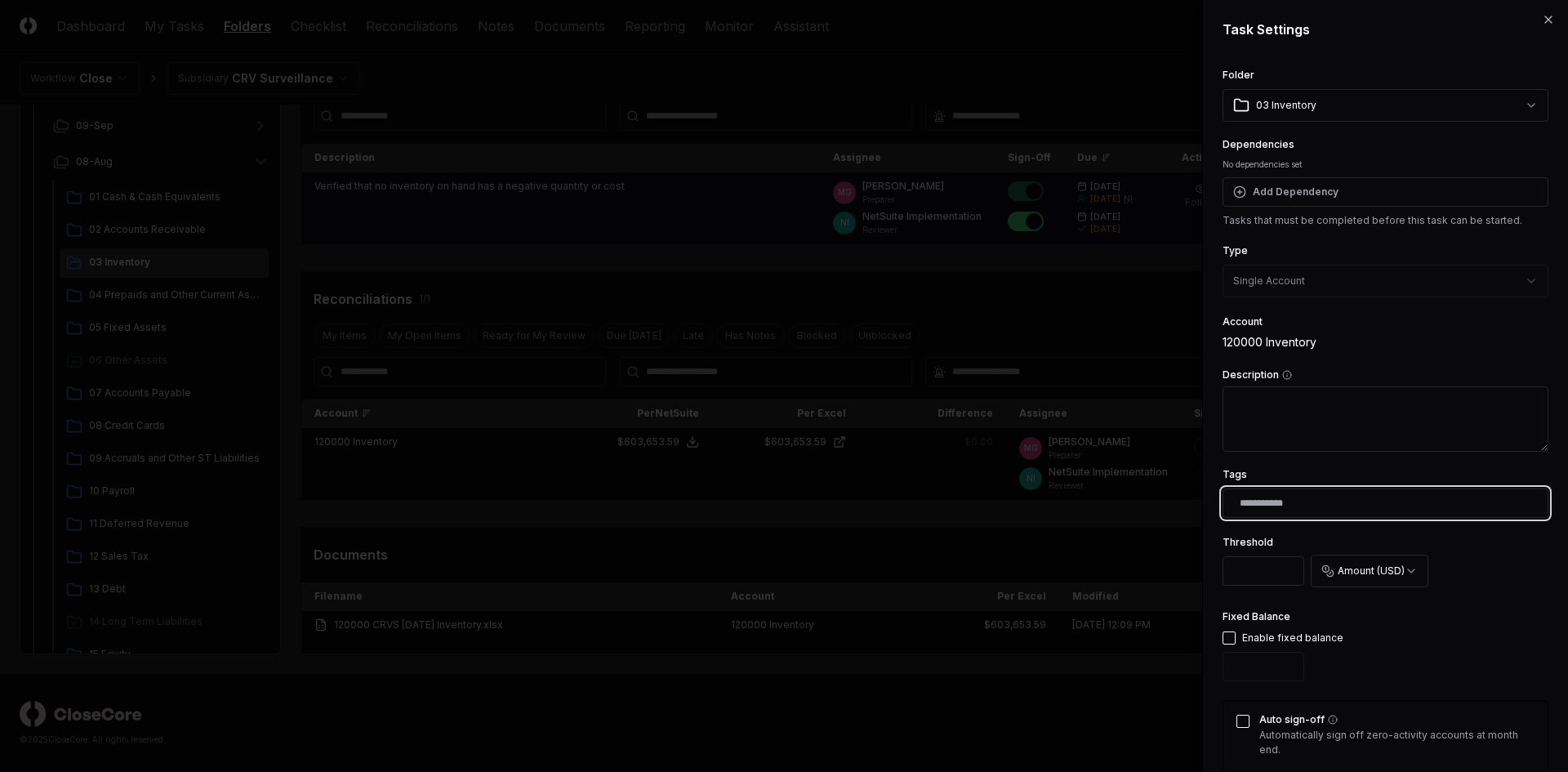
click at [1256, 508] on input "text" at bounding box center [1388, 503] width 298 height 15
click at [1254, 539] on div "FRP" at bounding box center [1256, 540] width 16 height 12
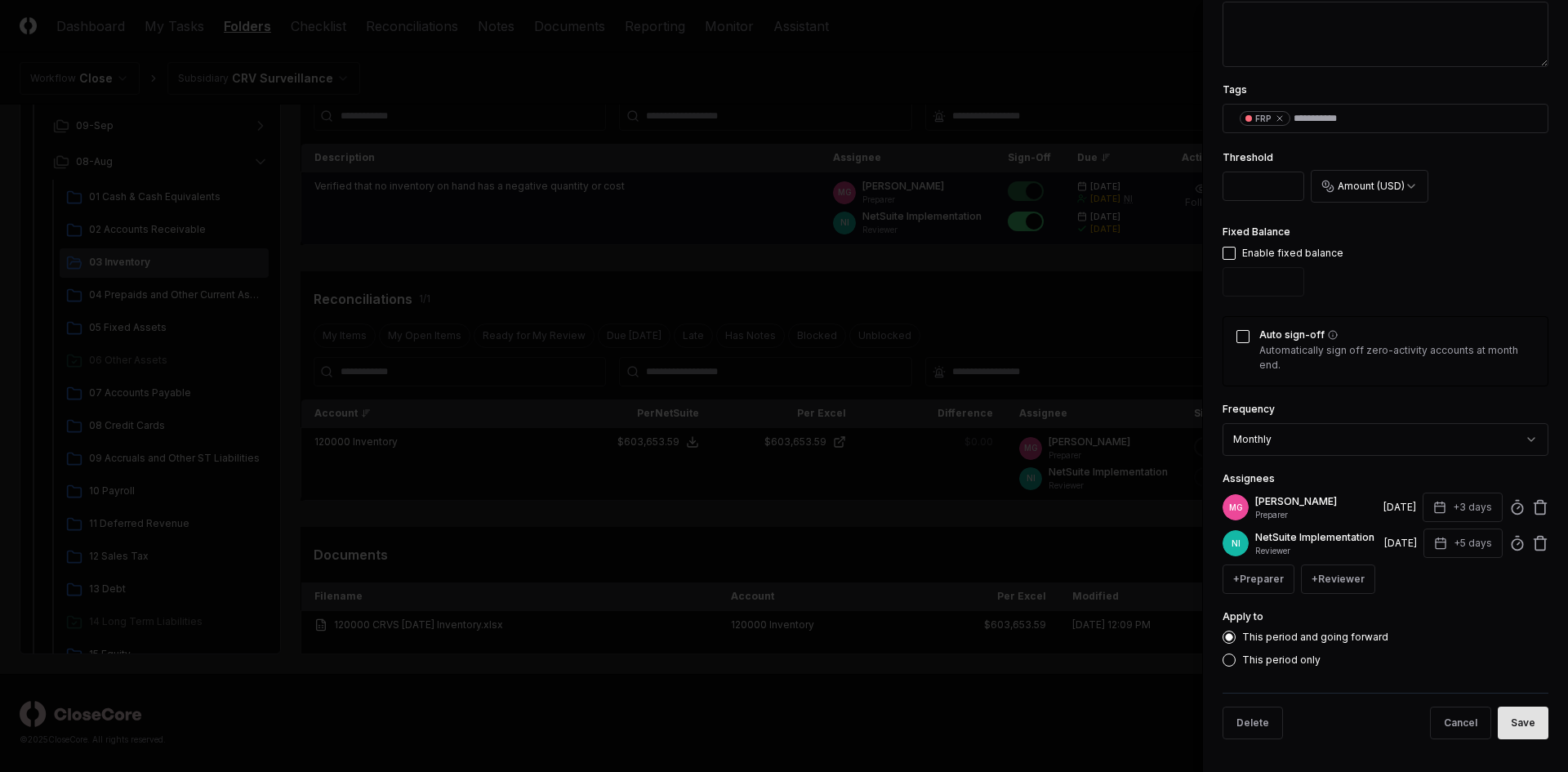
click at [1513, 726] on button "Save" at bounding box center [1523, 722] width 51 height 33
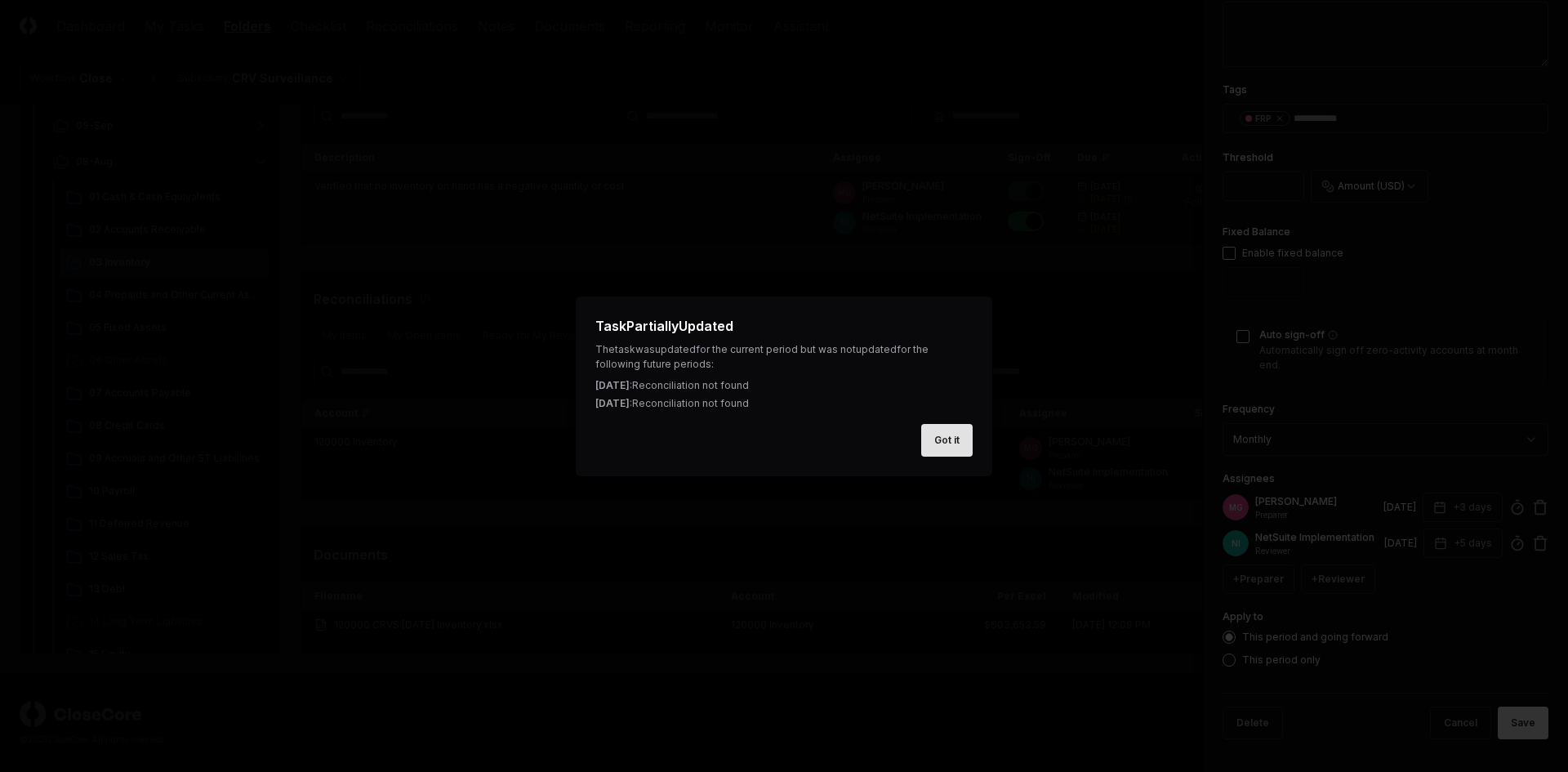
click at [946, 430] on button "Got it" at bounding box center [947, 440] width 51 height 33
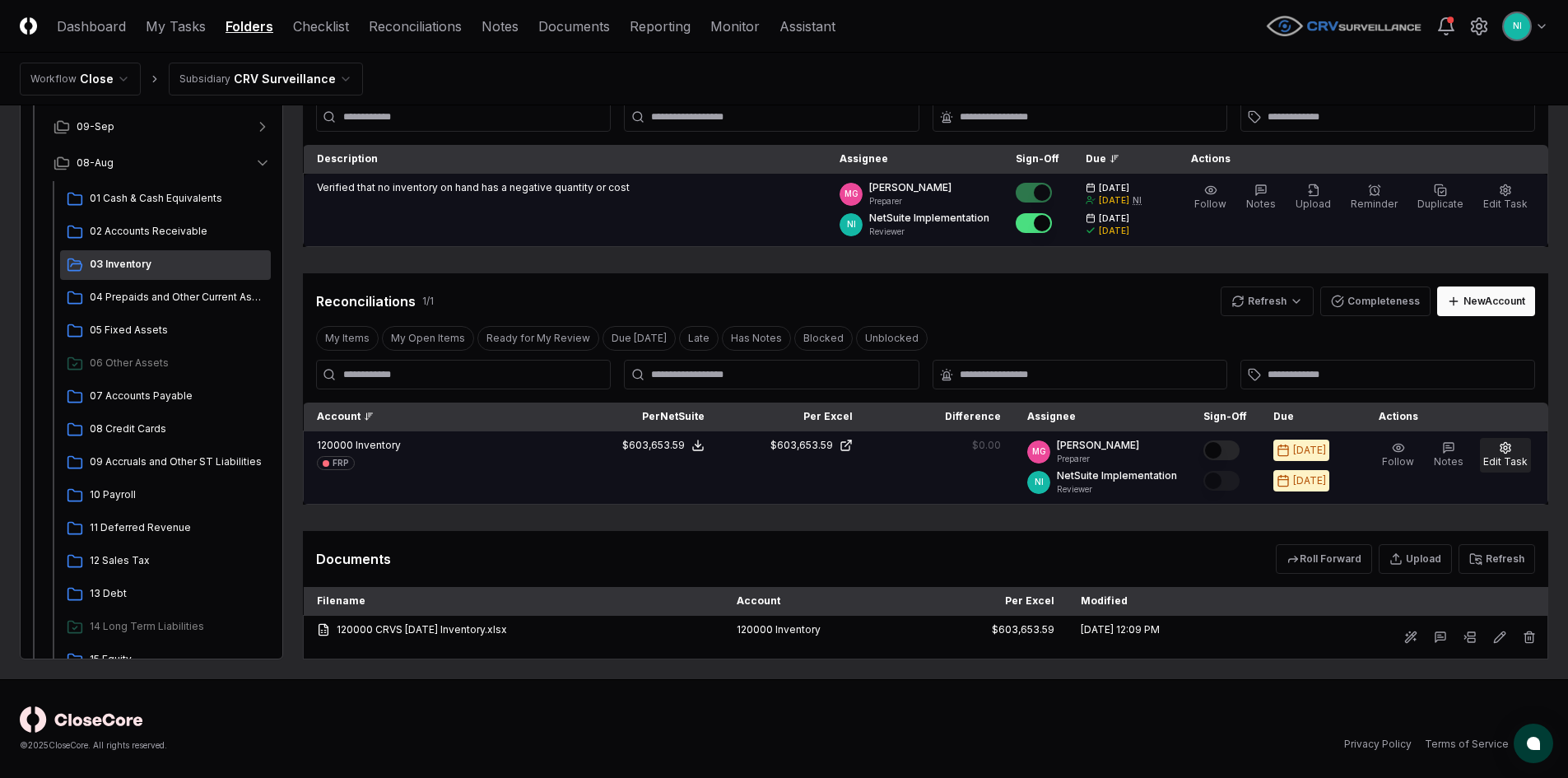
click at [1507, 455] on button "Edit Task" at bounding box center [1506, 455] width 51 height 35
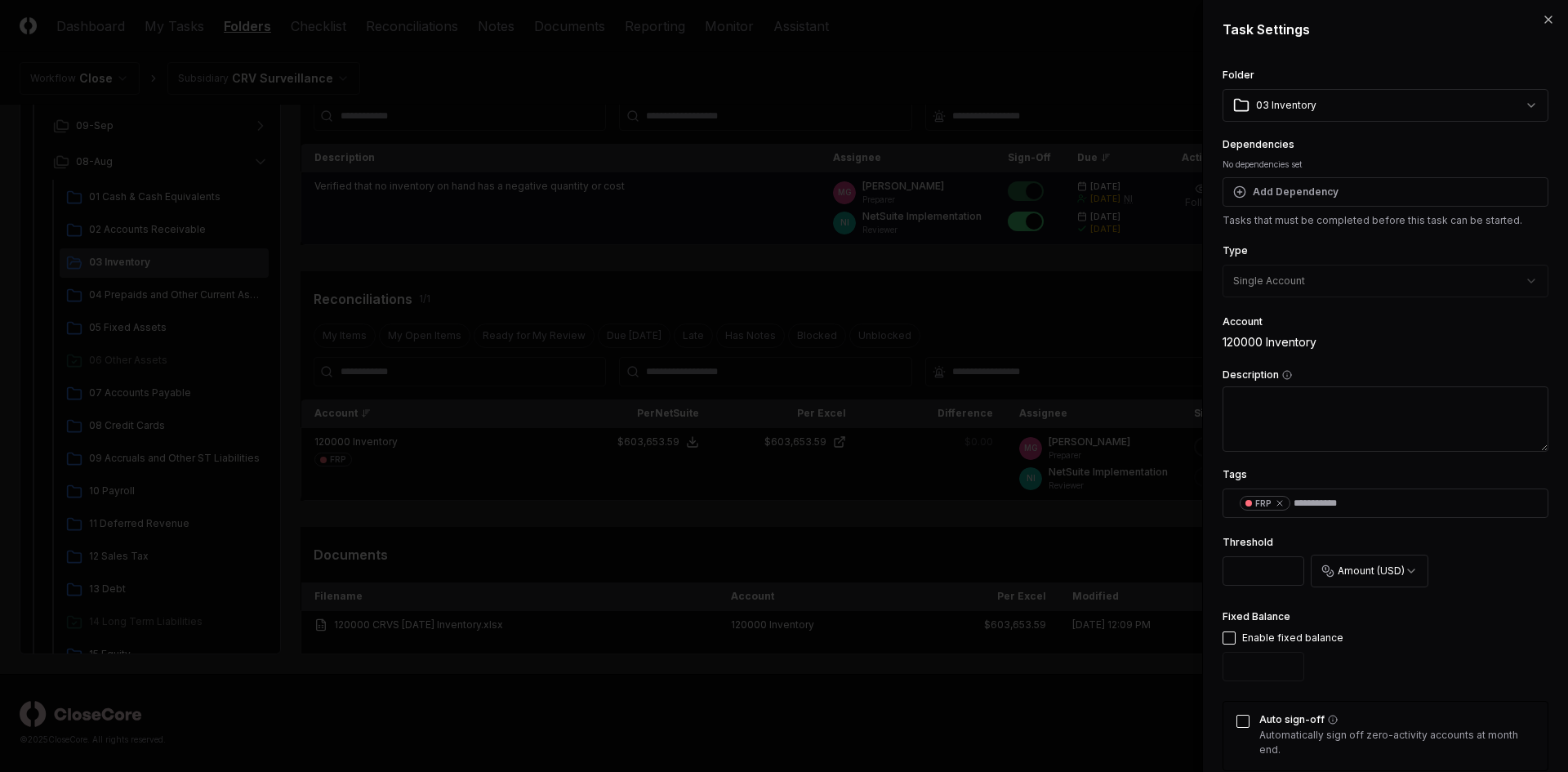
click at [1376, 414] on textarea "Description" at bounding box center [1386, 419] width 326 height 66
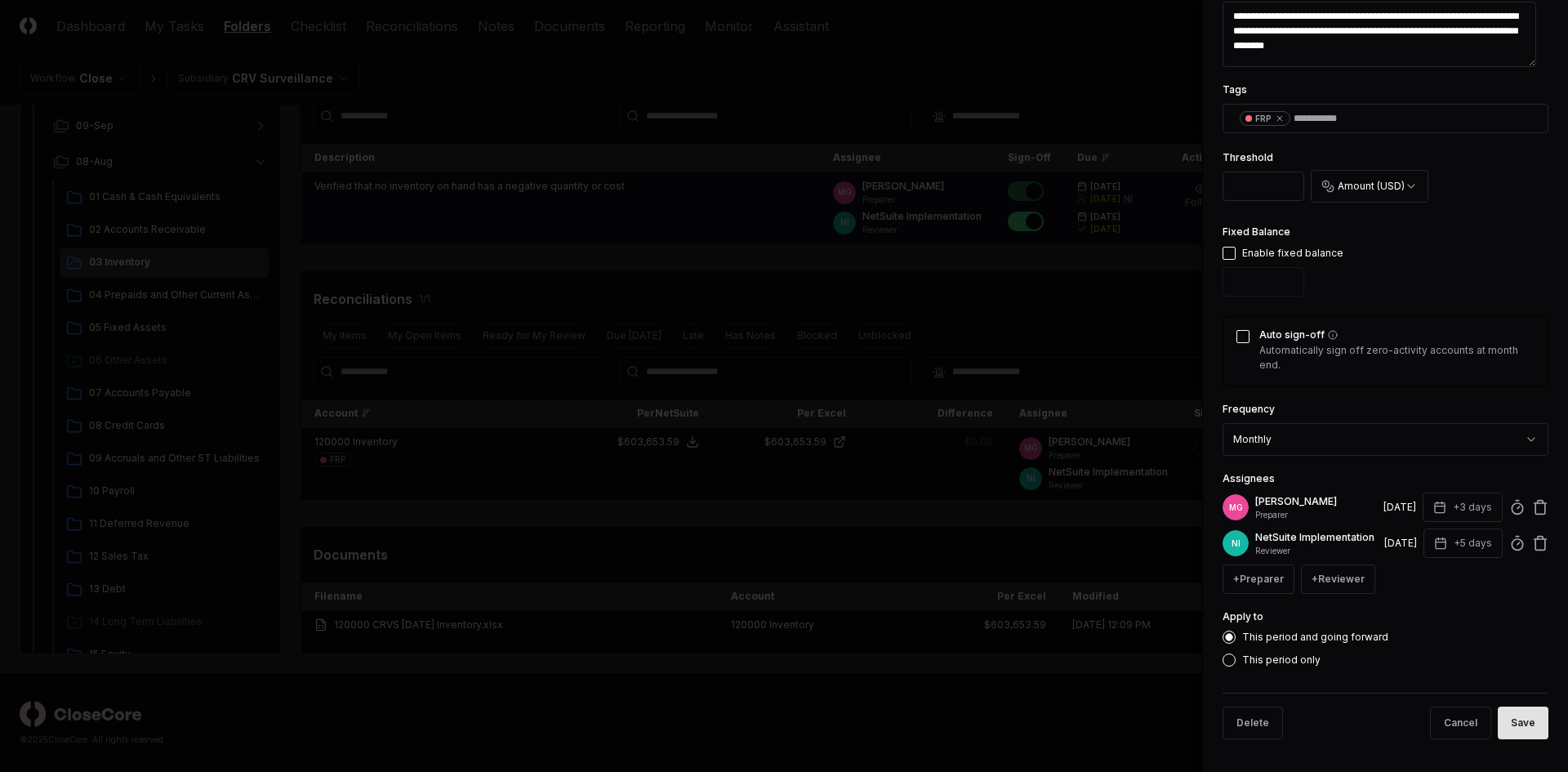
type textarea "**********"
click at [1503, 713] on button "Save" at bounding box center [1523, 722] width 51 height 33
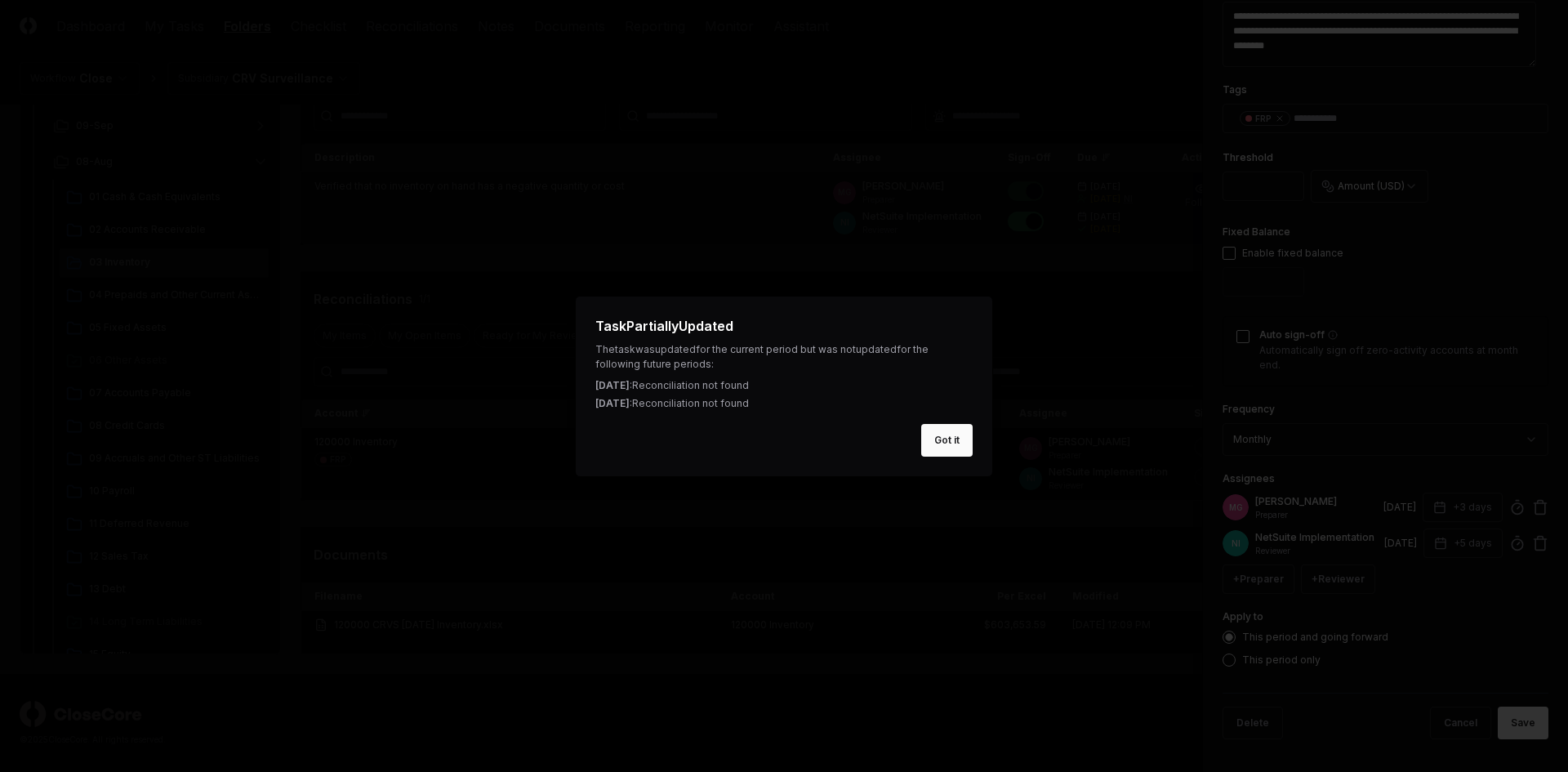
click at [956, 442] on button "Got it" at bounding box center [947, 440] width 51 height 33
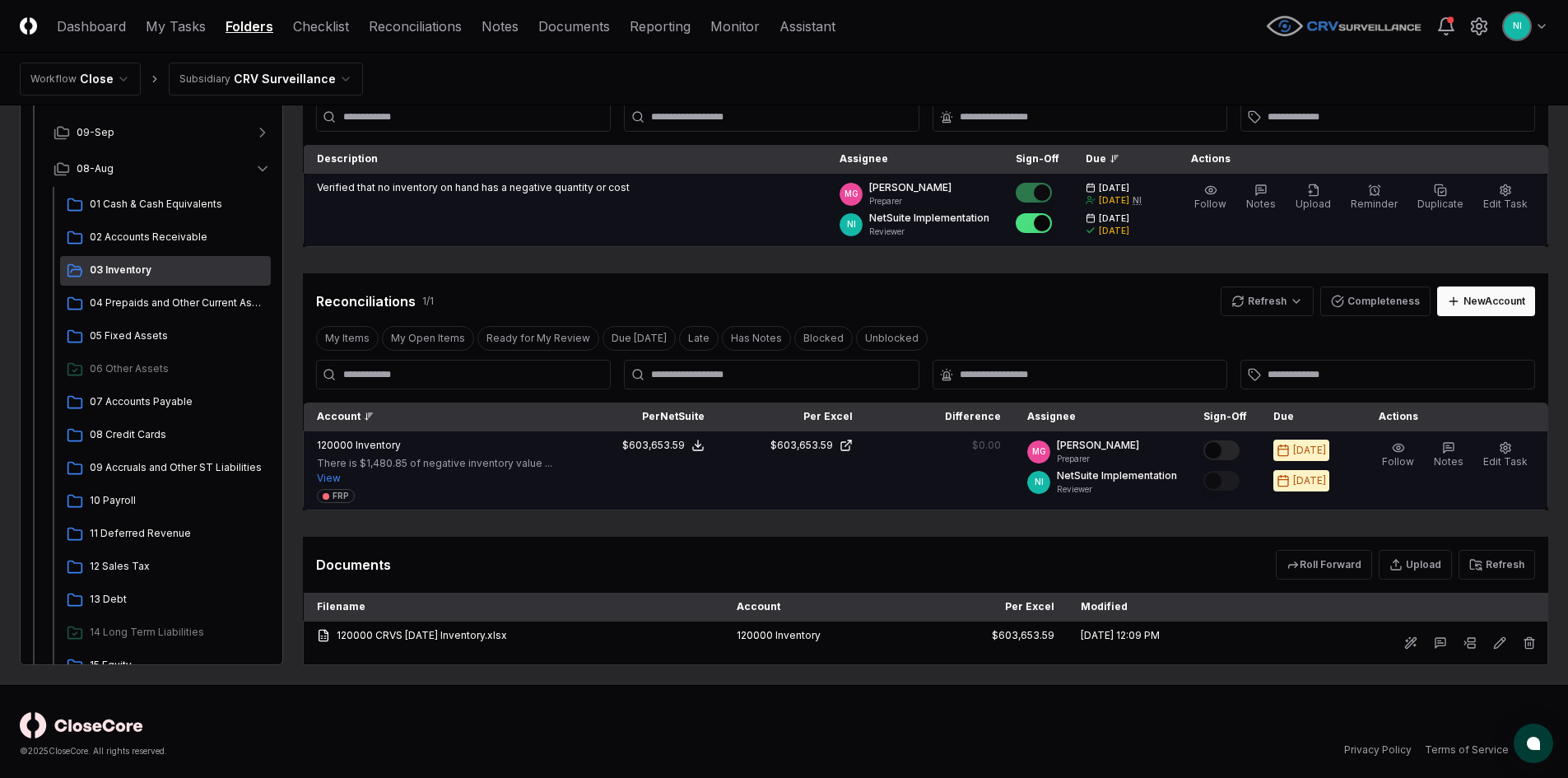
click at [1239, 455] on button "Mark complete" at bounding box center [1222, 450] width 36 height 20
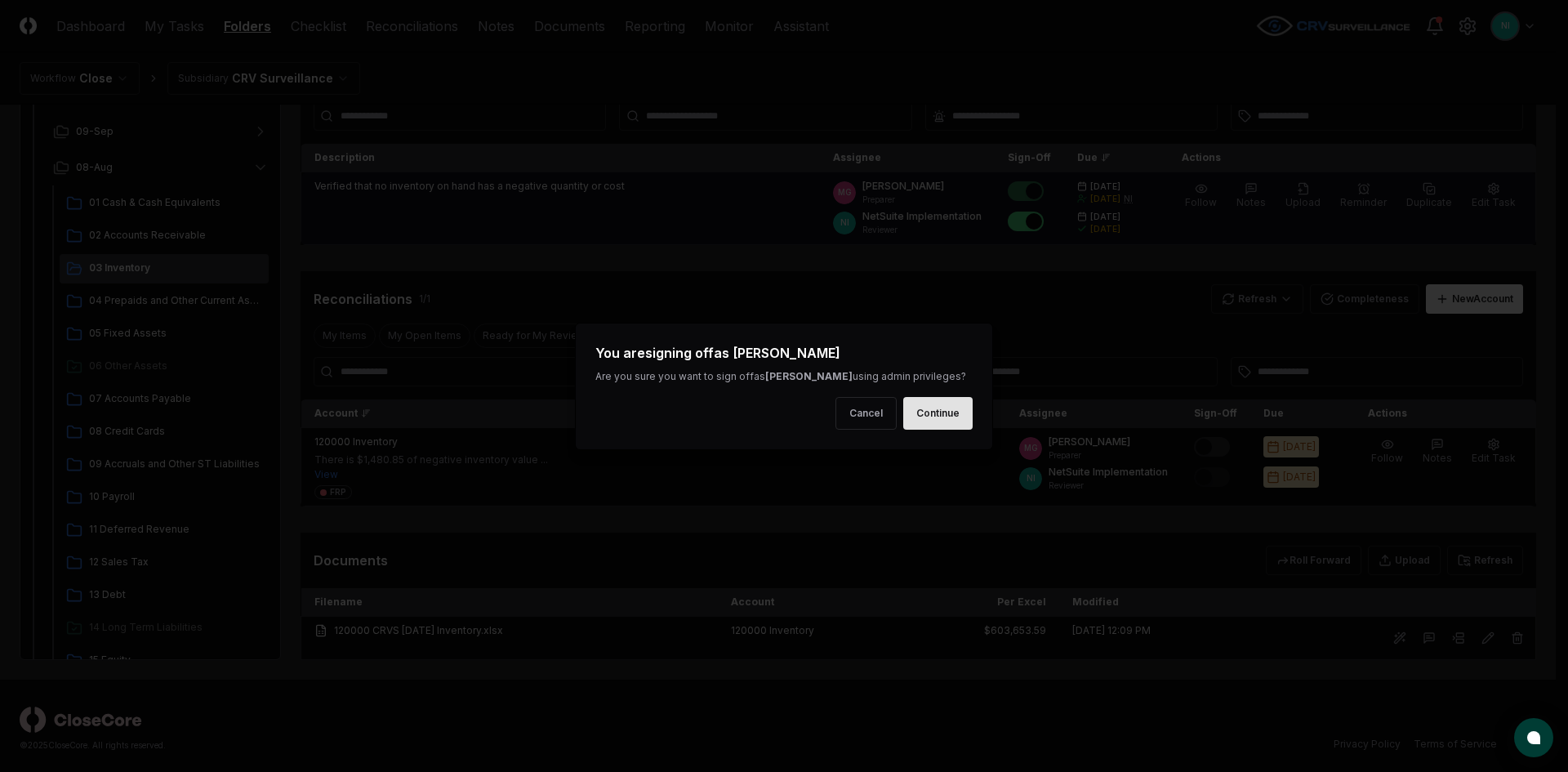
click at [966, 413] on button "Continue" at bounding box center [938, 413] width 69 height 33
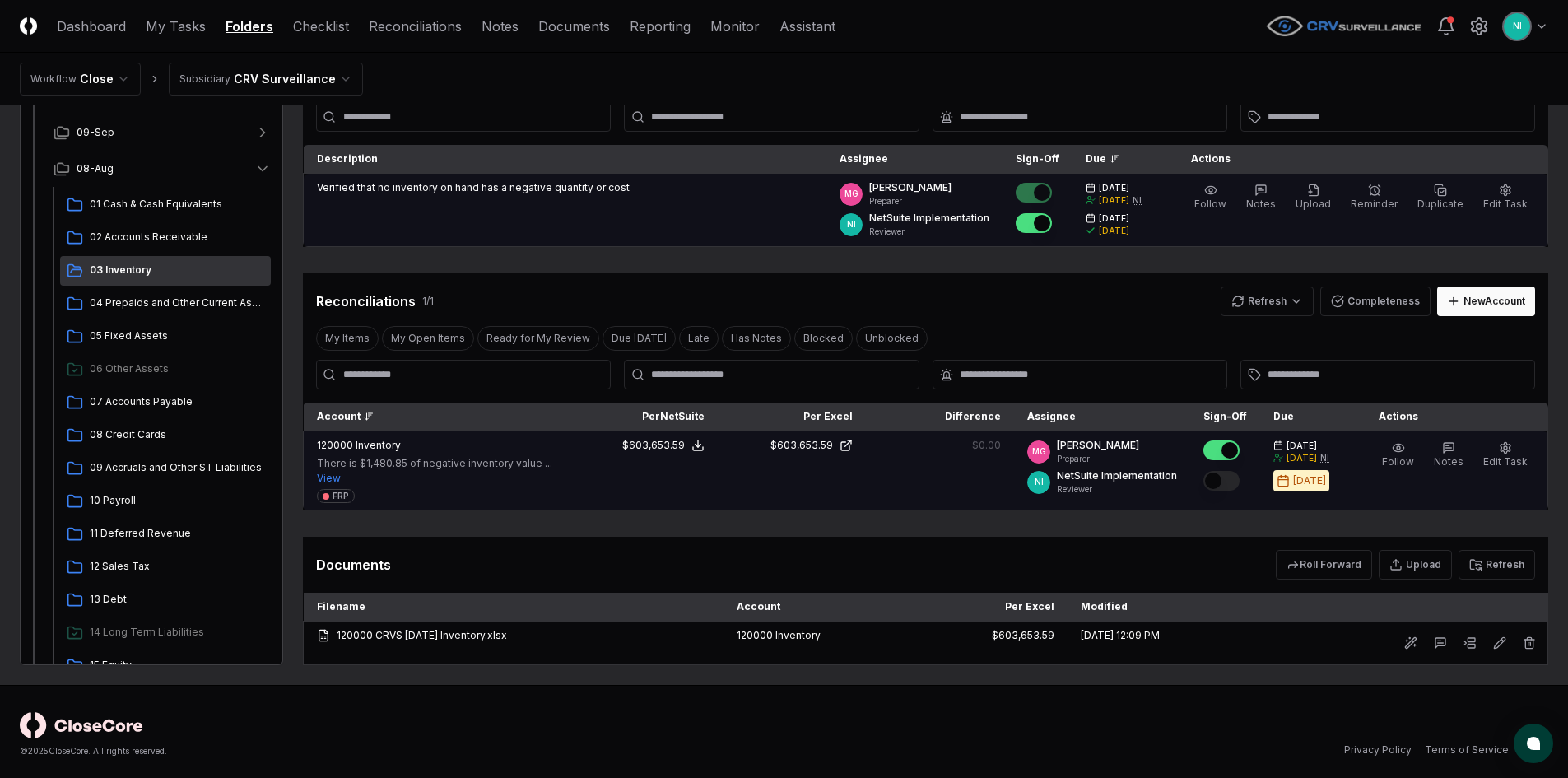
click at [1240, 482] on button "Mark complete" at bounding box center [1222, 480] width 36 height 20
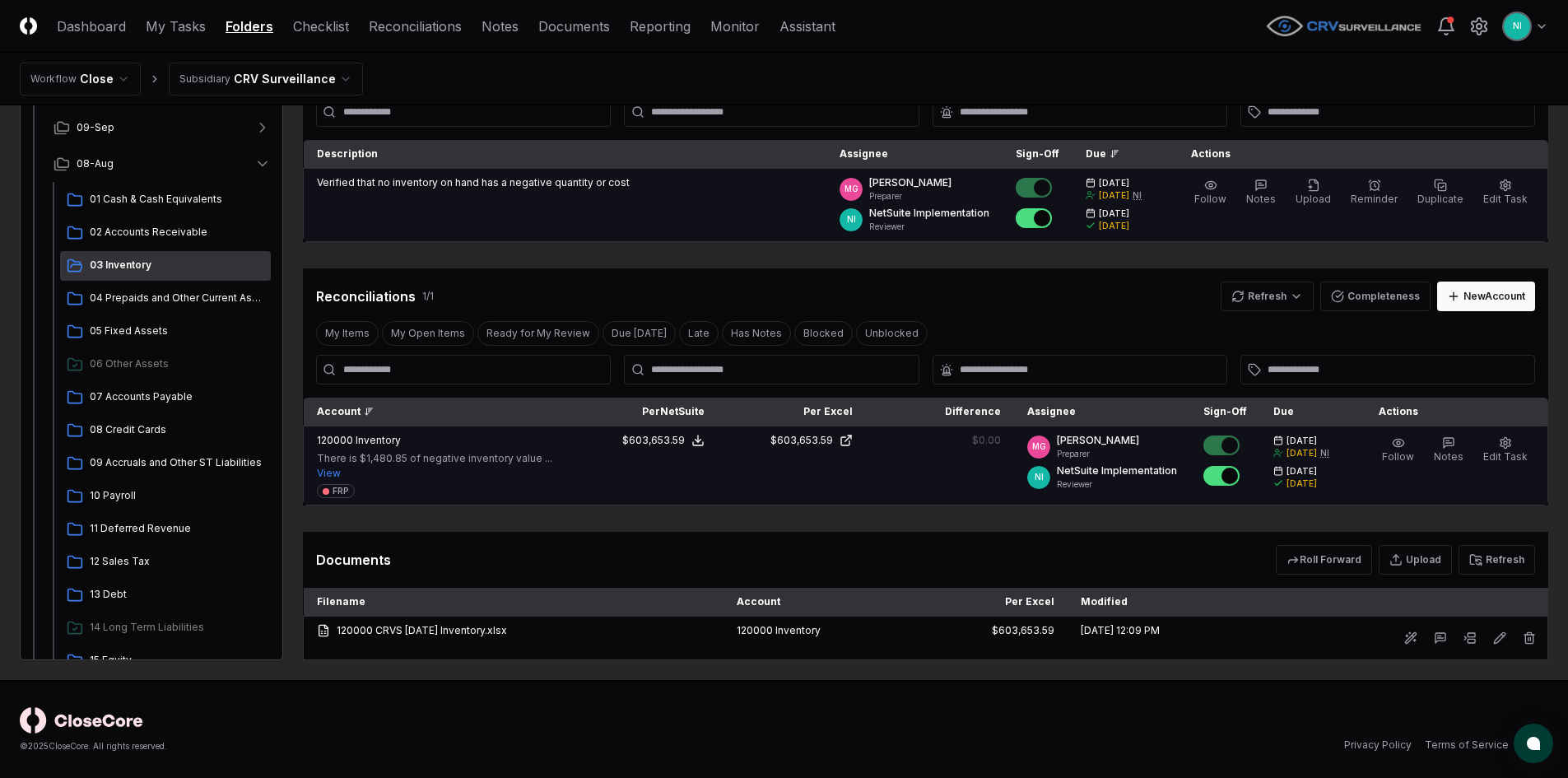
scroll to position [141, 0]
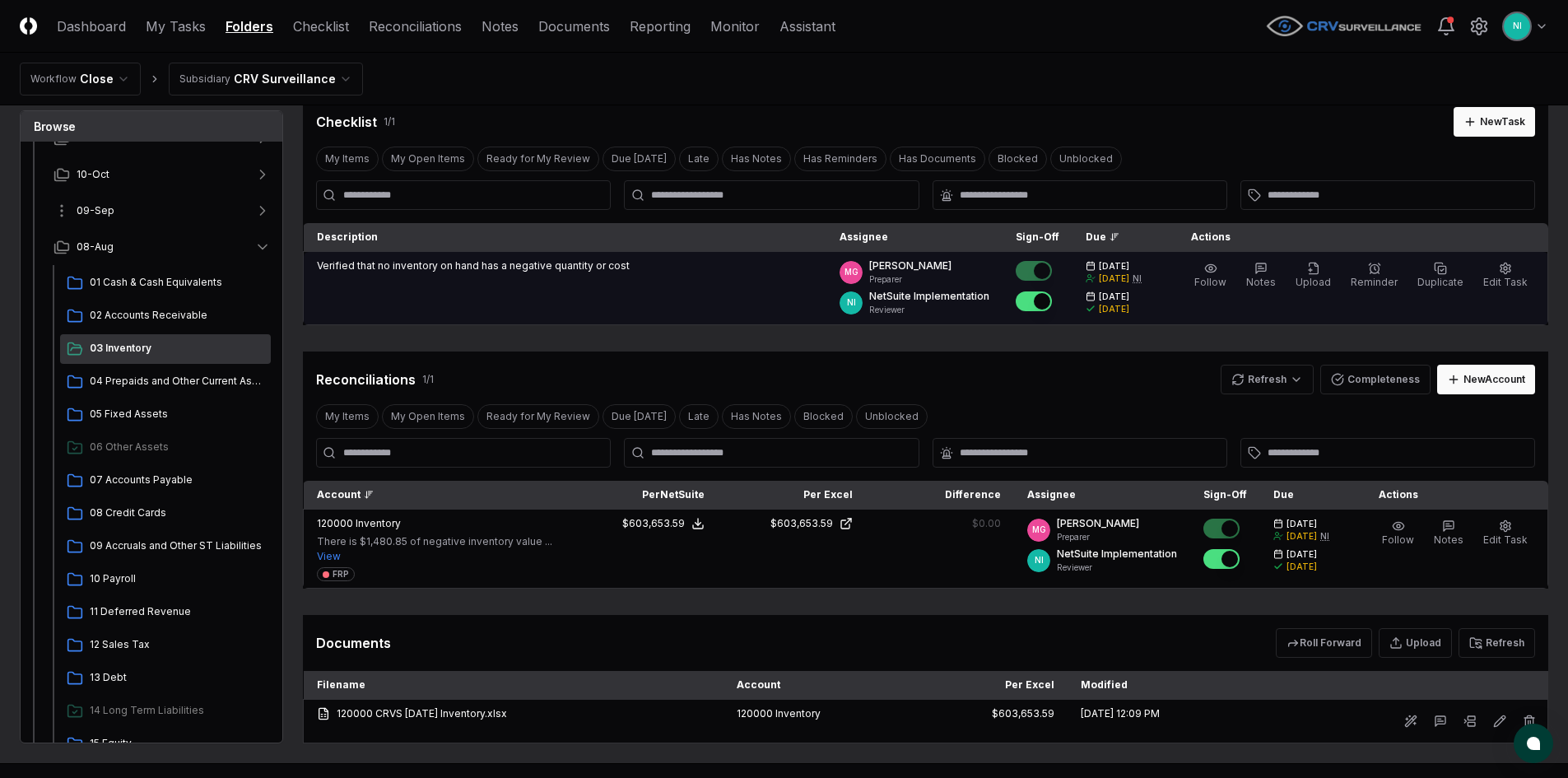
click at [127, 222] on button "09-Sep" at bounding box center [162, 210] width 243 height 36
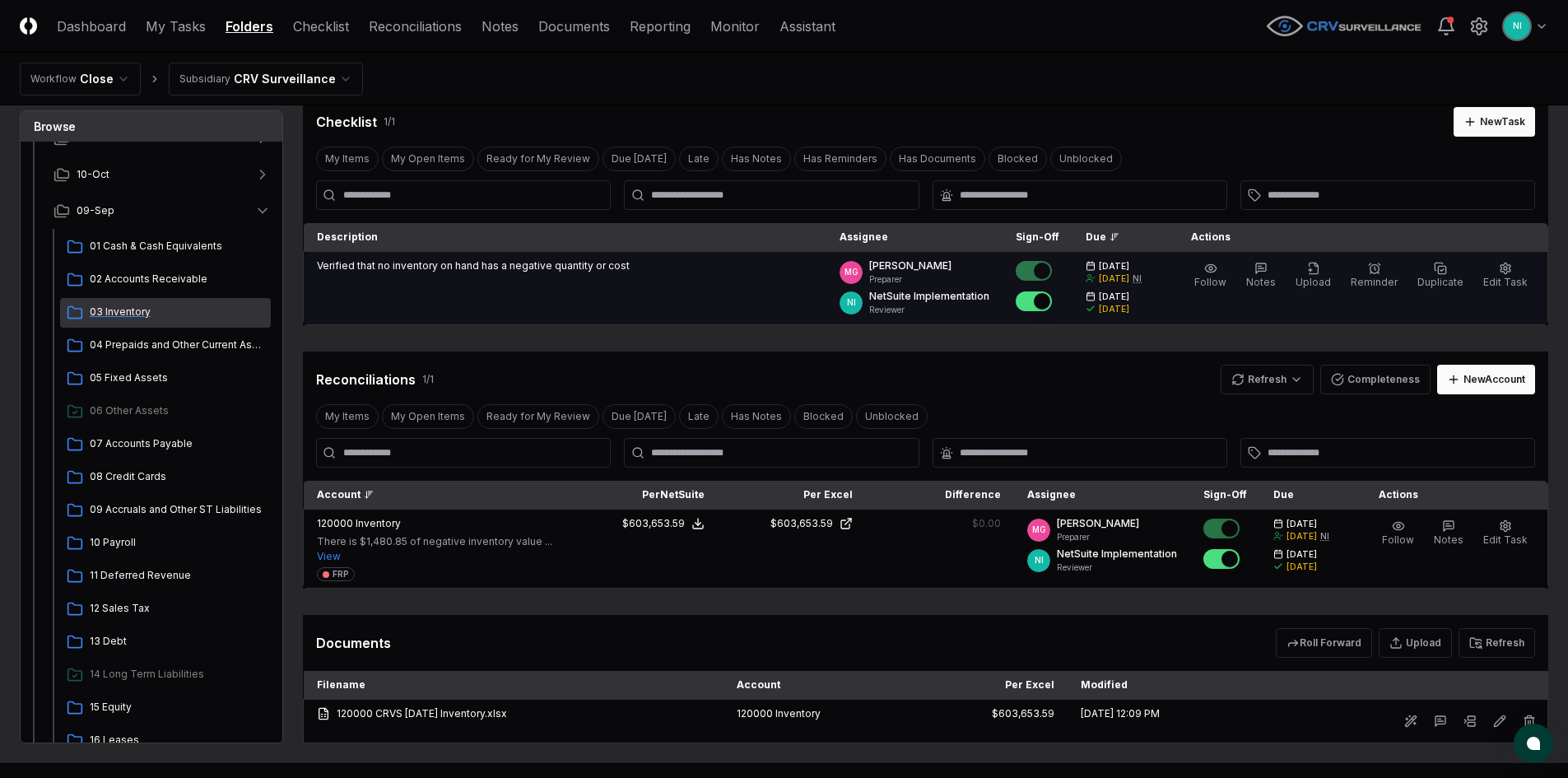
click at [131, 306] on span "03 Inventory" at bounding box center [176, 312] width 174 height 15
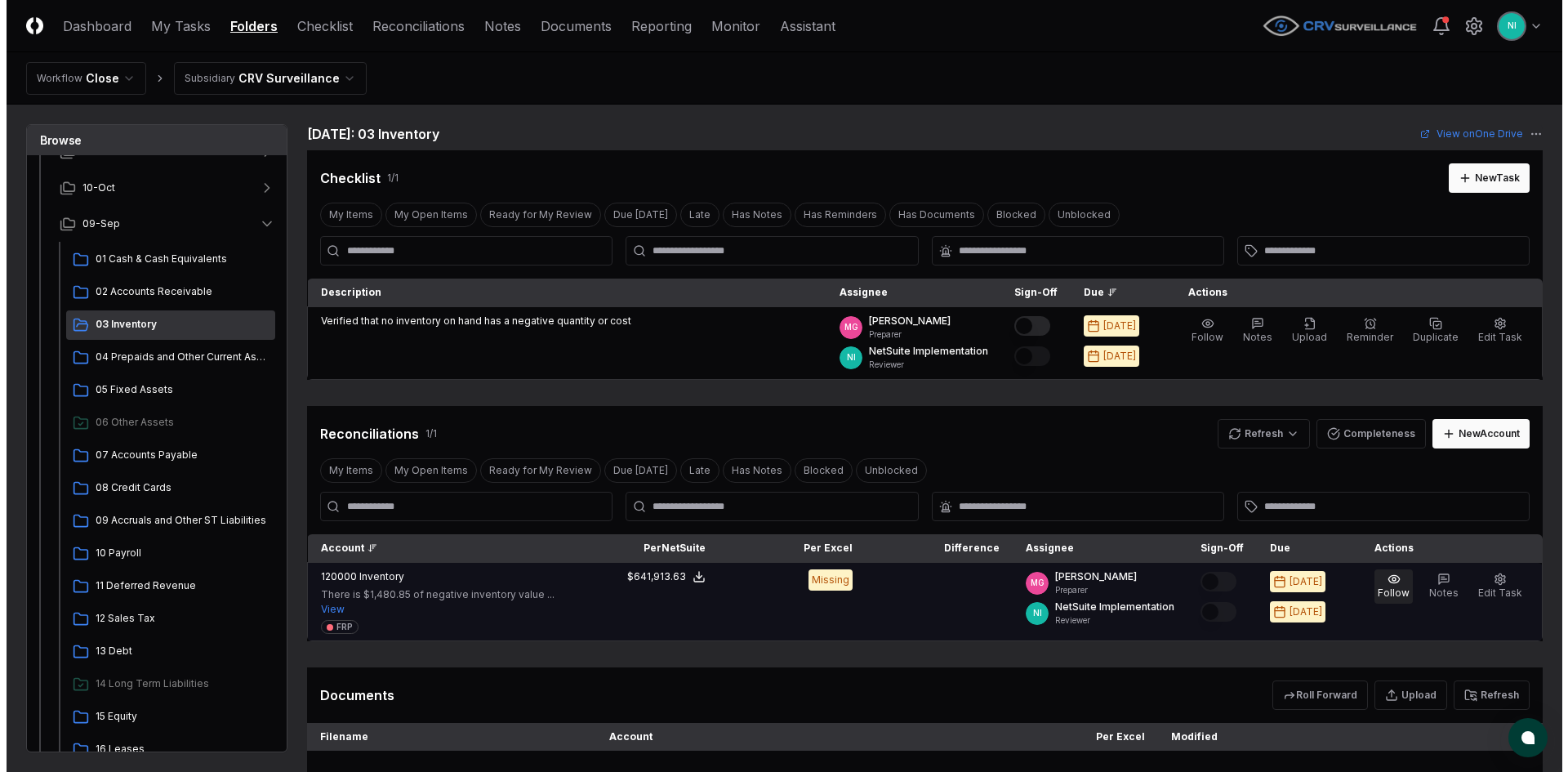
scroll to position [81, 0]
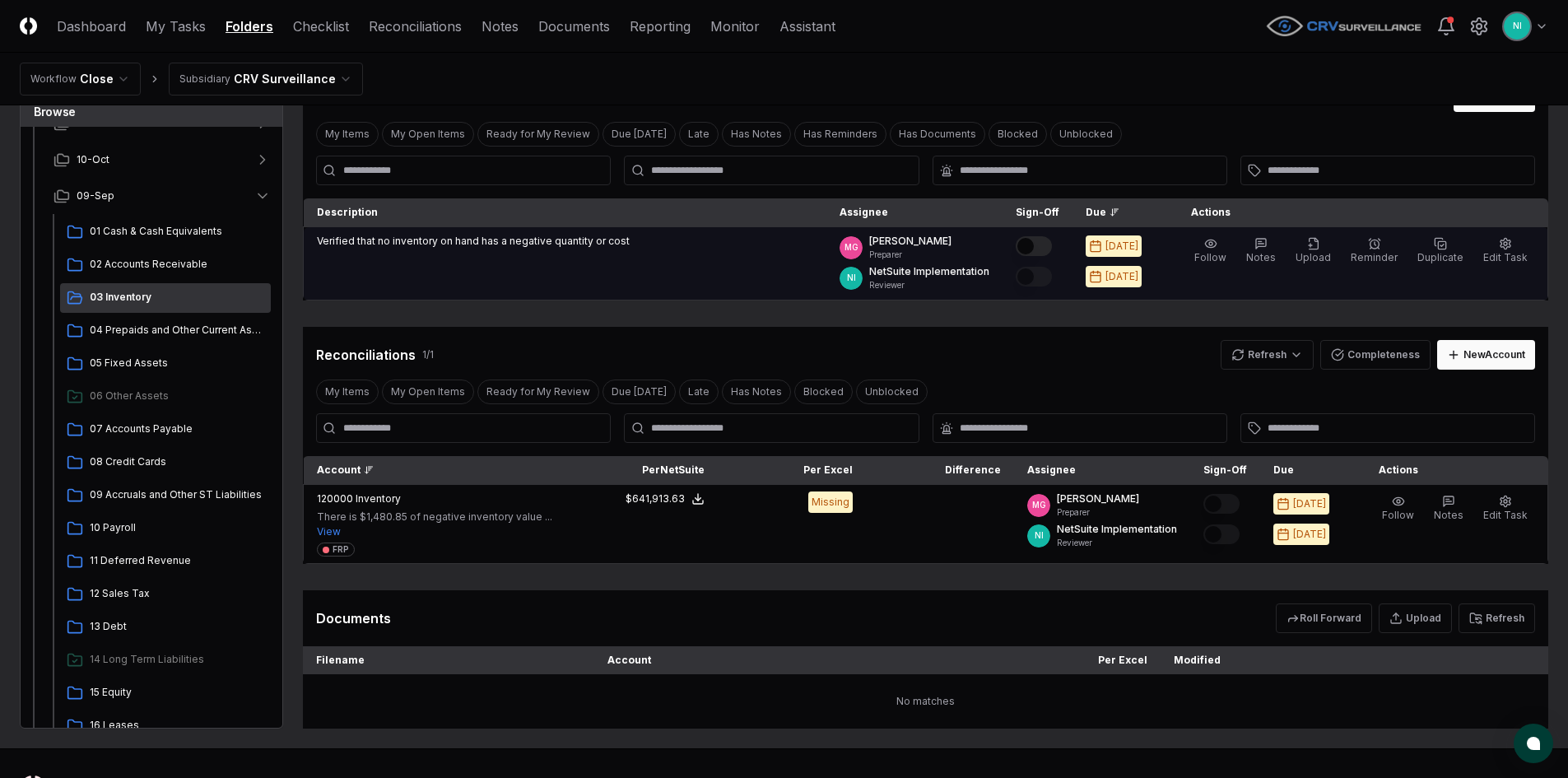
click at [1052, 243] on button "Mark complete" at bounding box center [1033, 246] width 36 height 20
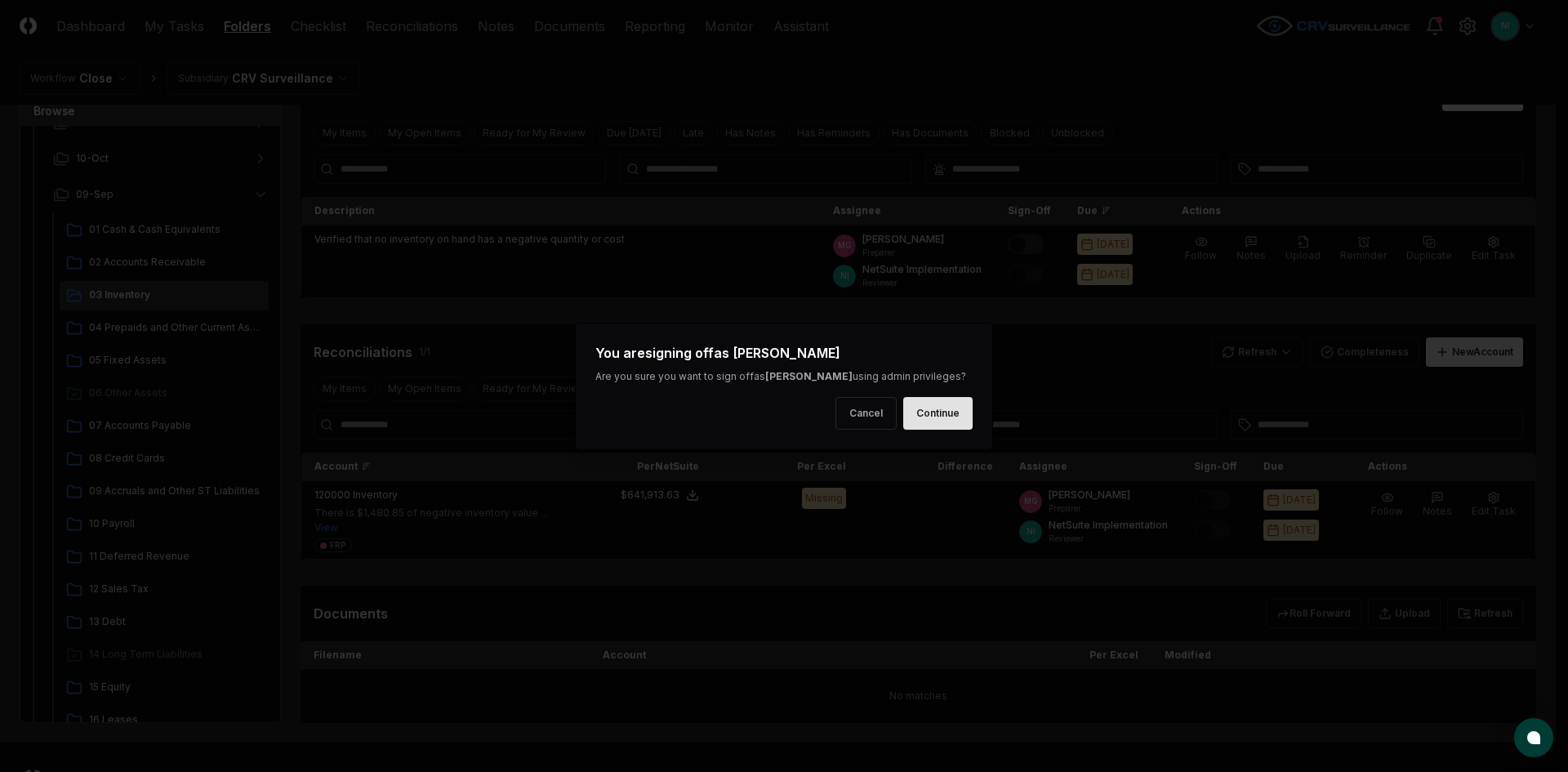
click at [946, 416] on button "Continue" at bounding box center [938, 413] width 69 height 33
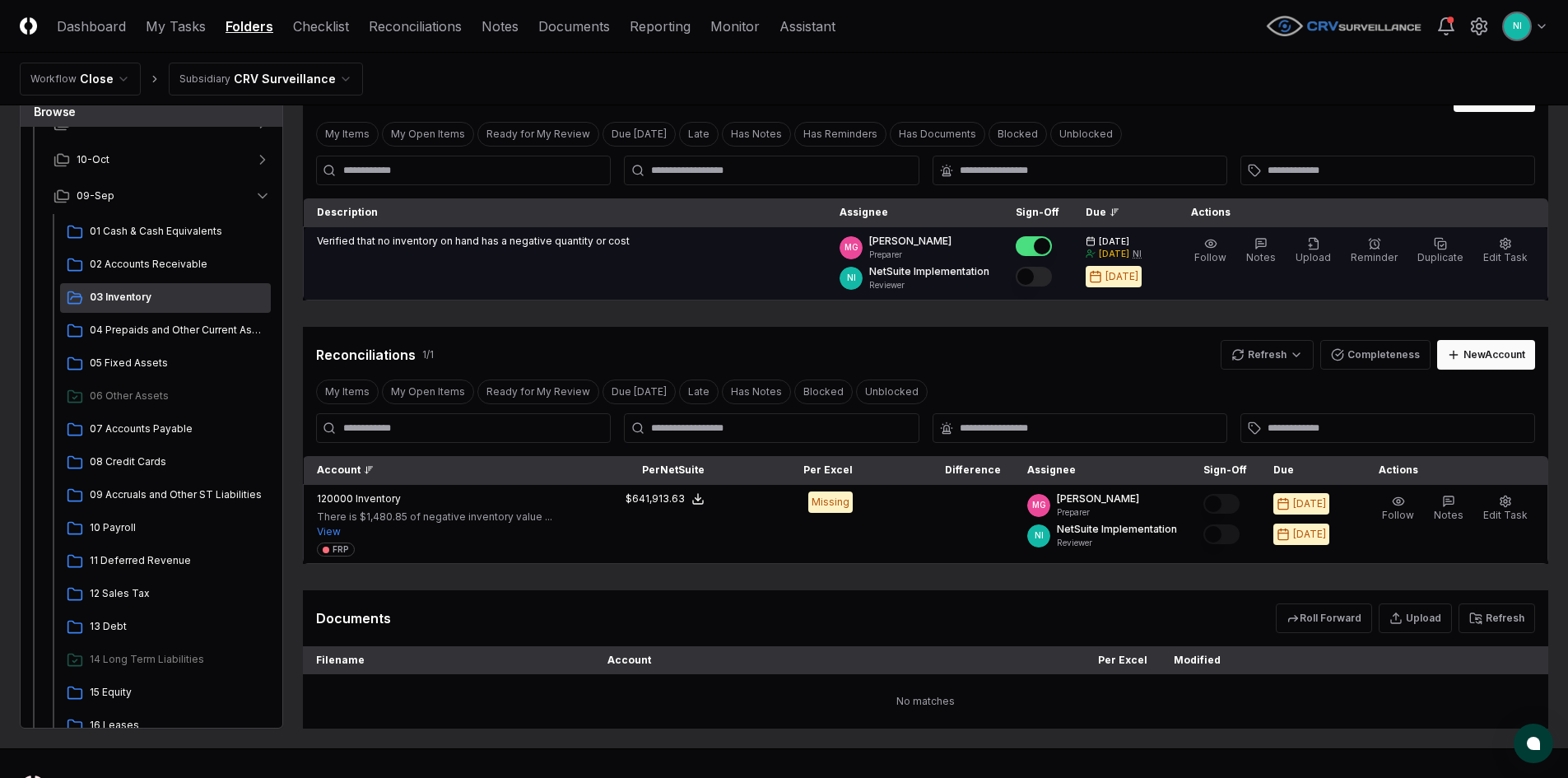
click at [1052, 276] on button "Mark complete" at bounding box center [1033, 276] width 36 height 20
click at [1505, 251] on span "Edit Task" at bounding box center [1505, 257] width 44 height 12
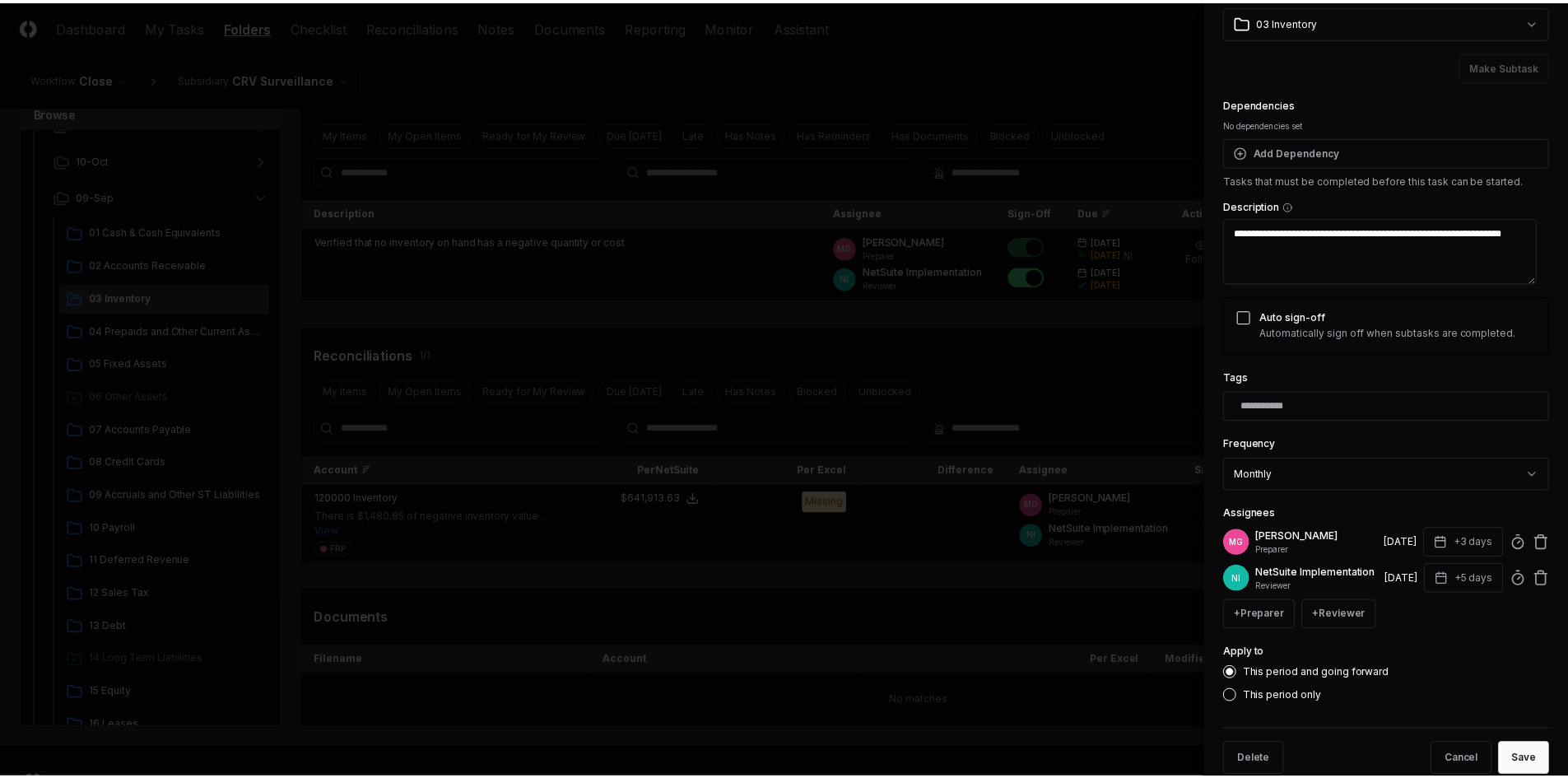
scroll to position [128, 0]
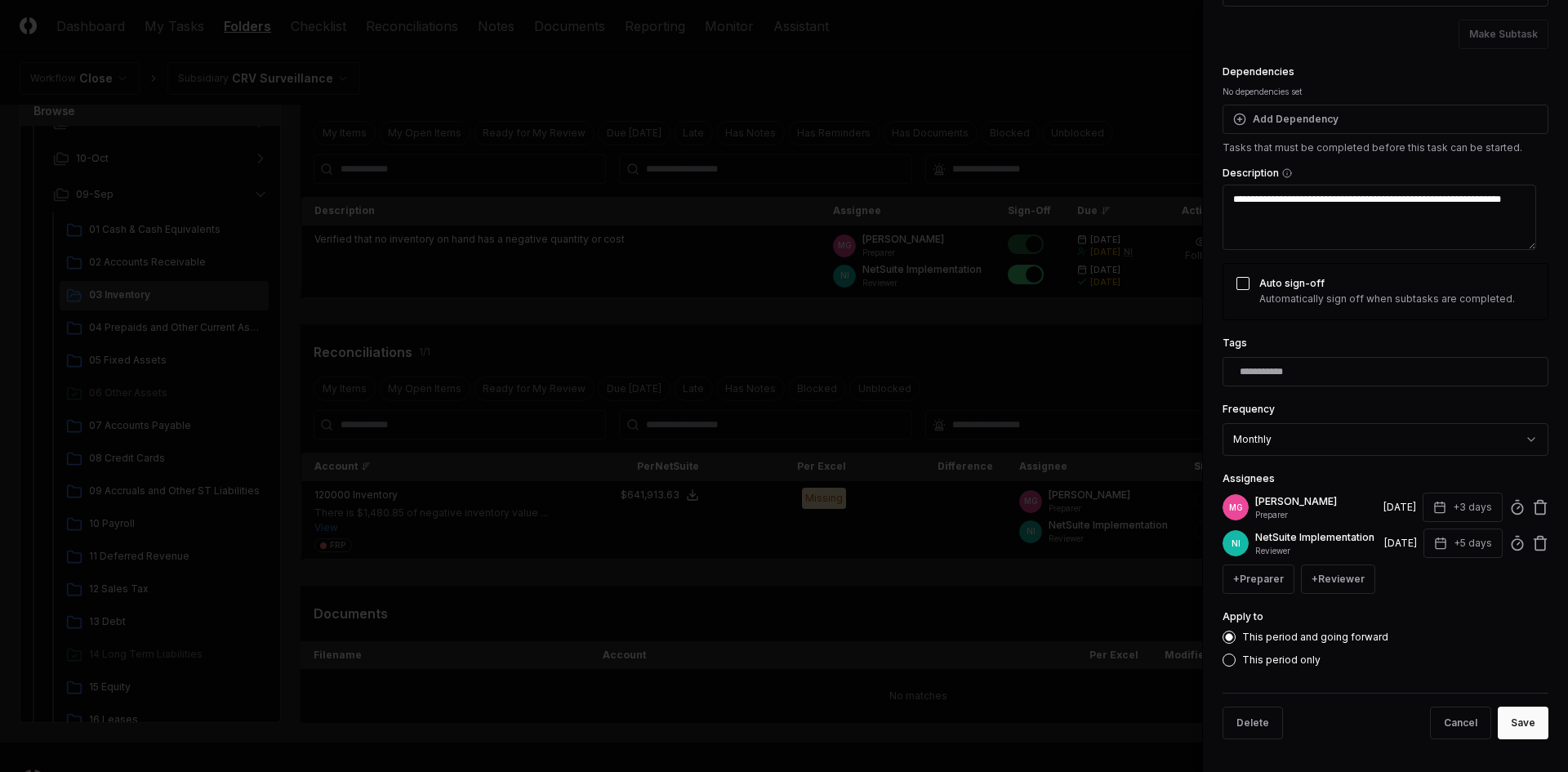
click at [1301, 368] on div at bounding box center [1386, 371] width 326 height 29
click at [1298, 364] on input "text" at bounding box center [1388, 371] width 298 height 15
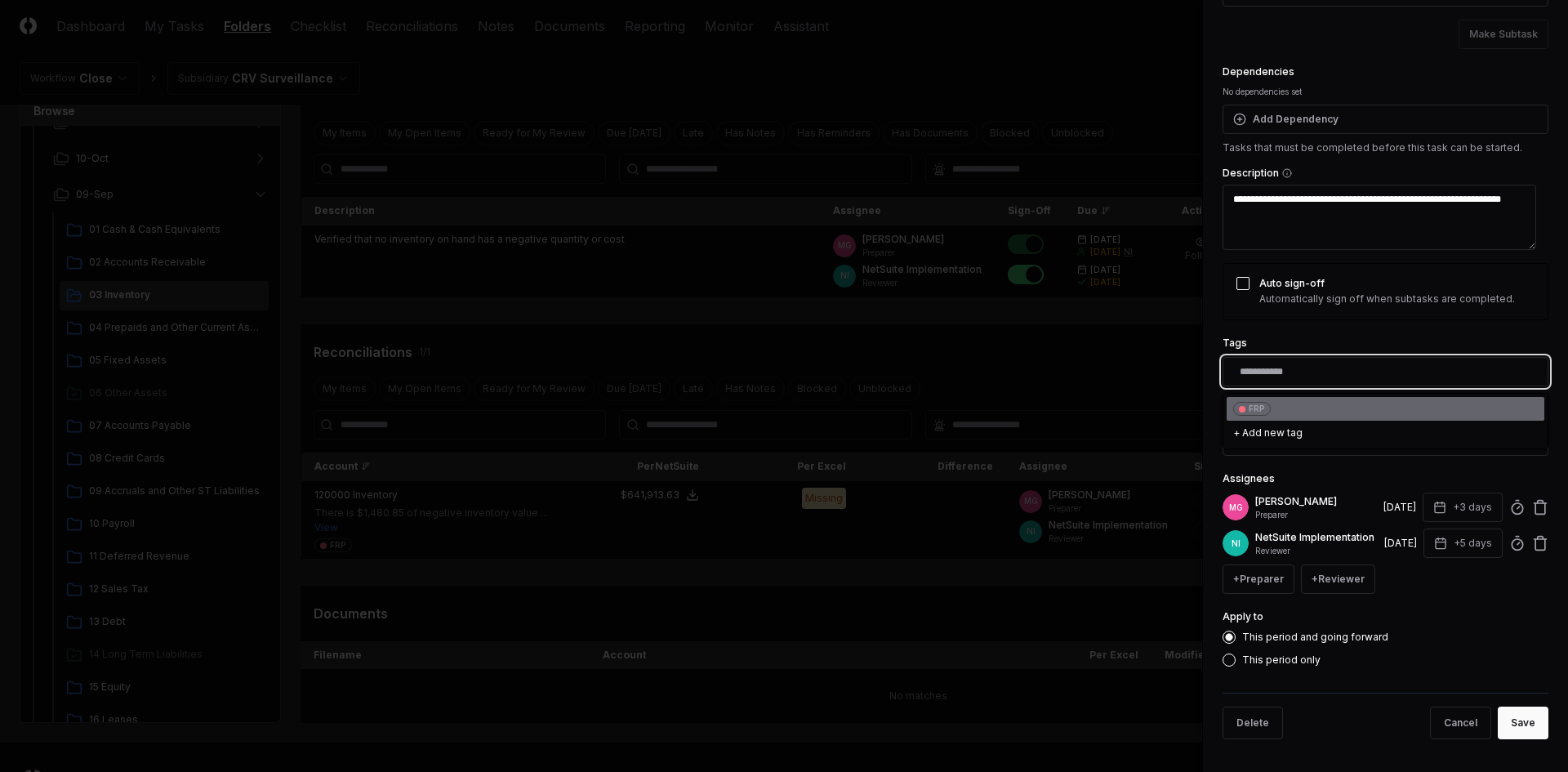
click at [1248, 402] on div "FRP" at bounding box center [1252, 409] width 37 height 14
click at [1503, 724] on button "Save" at bounding box center [1523, 722] width 51 height 33
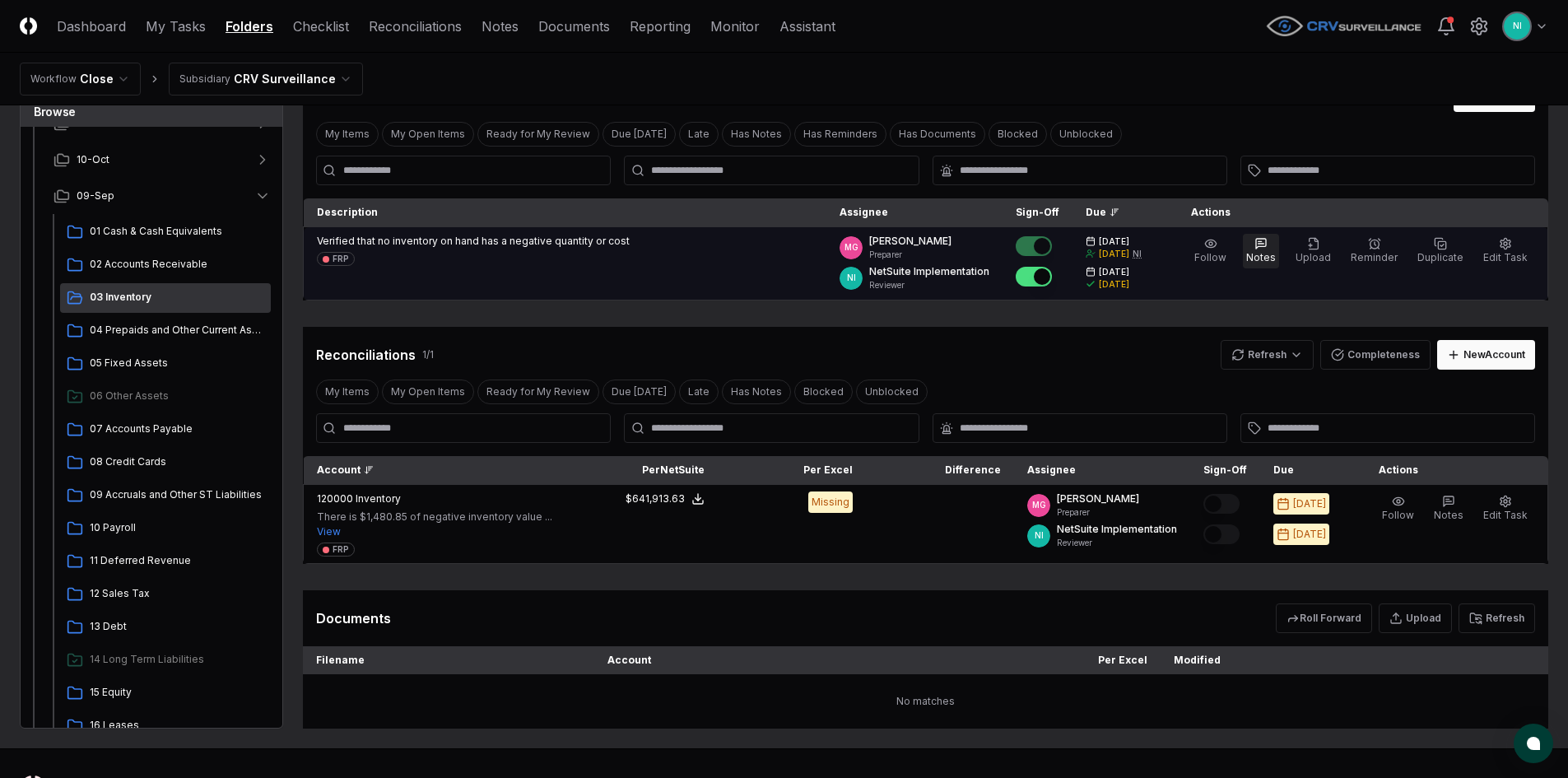
click at [1276, 252] on span "Notes" at bounding box center [1261, 257] width 29 height 12
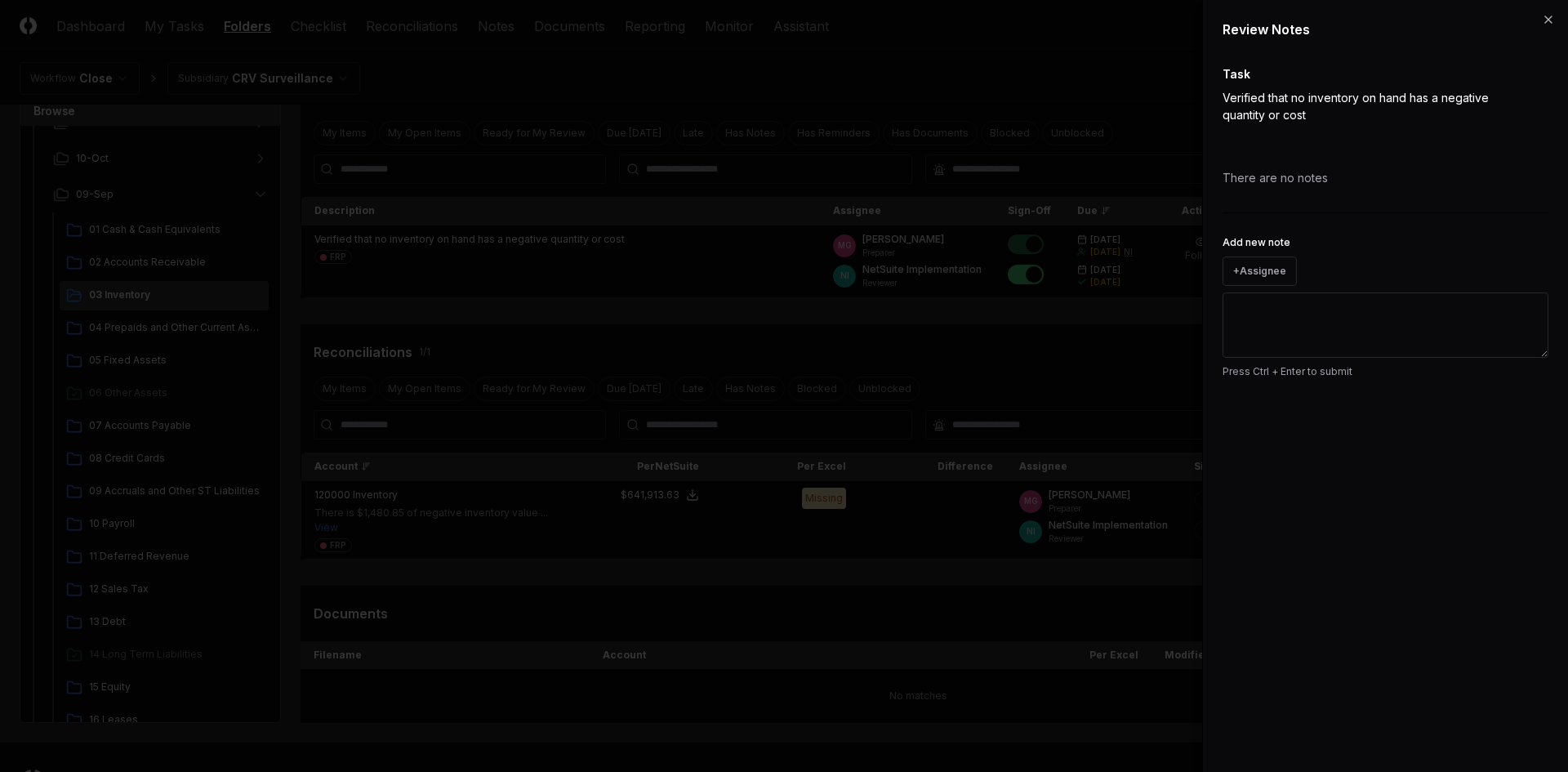
click at [1283, 317] on textarea "Add new note" at bounding box center [1386, 326] width 326 height 66
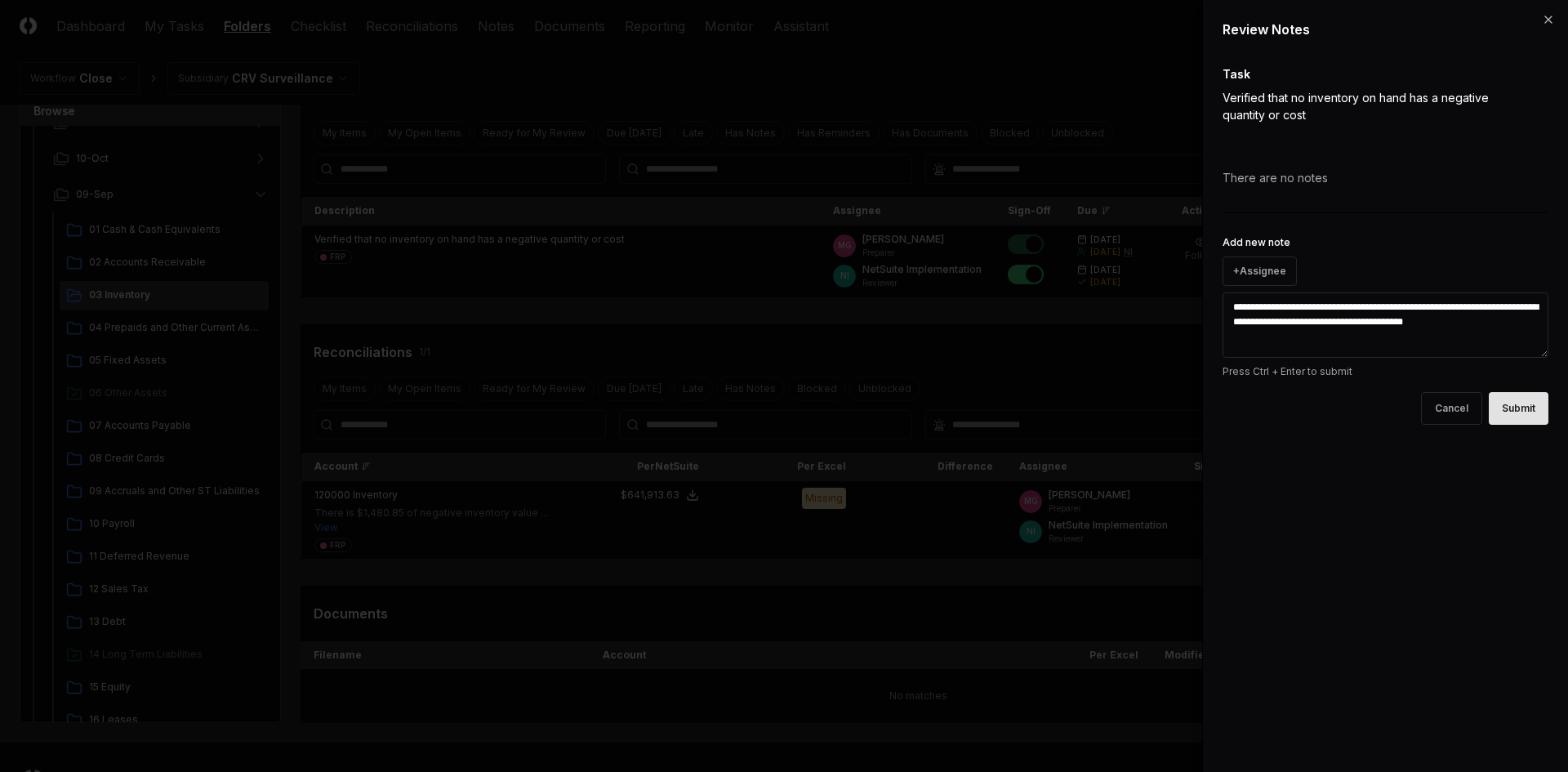
type textarea "**********"
click at [1503, 415] on button "Submit" at bounding box center [1519, 408] width 60 height 33
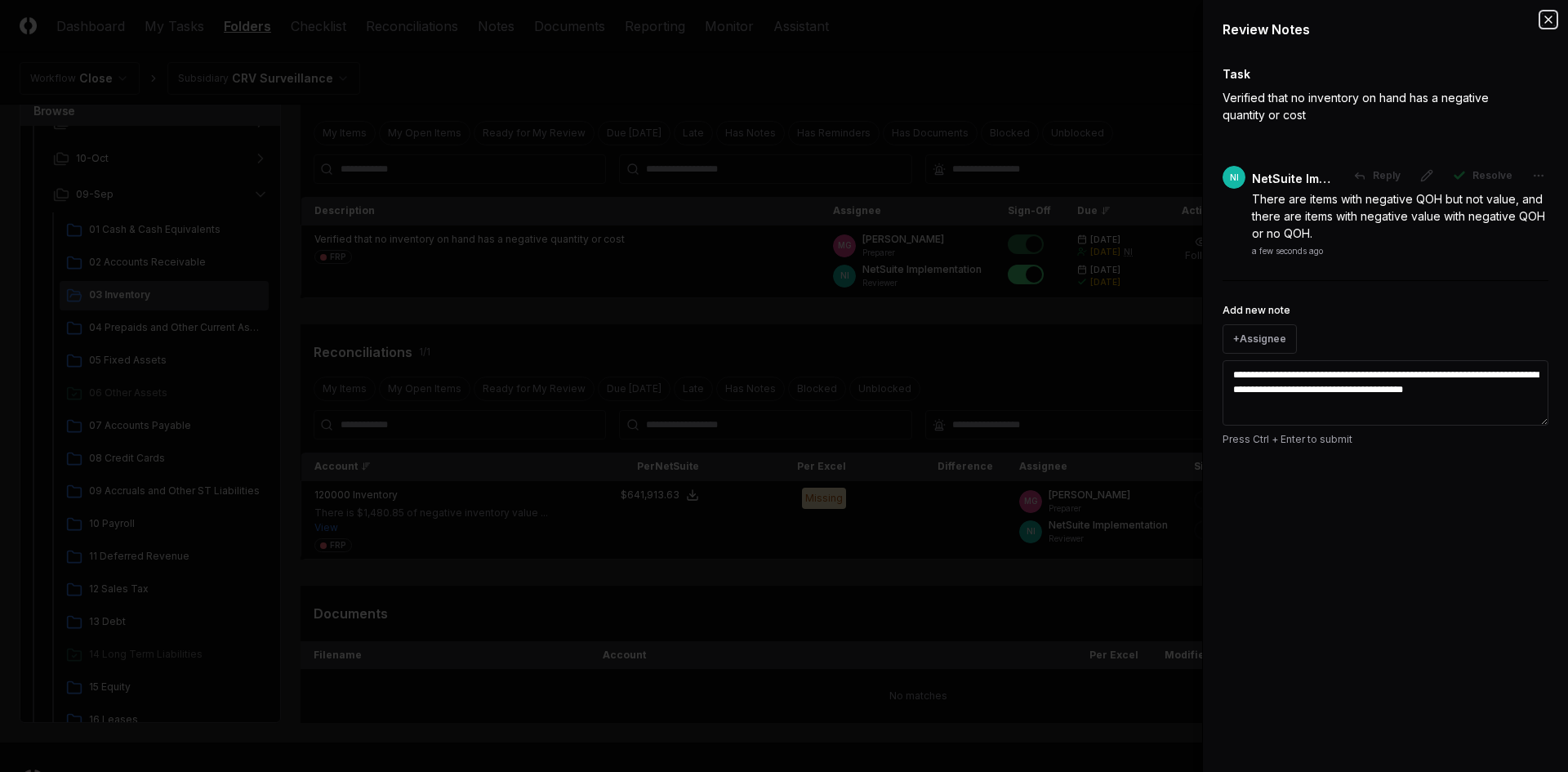
click at [1548, 21] on icon "button" at bounding box center [1548, 19] width 7 height 7
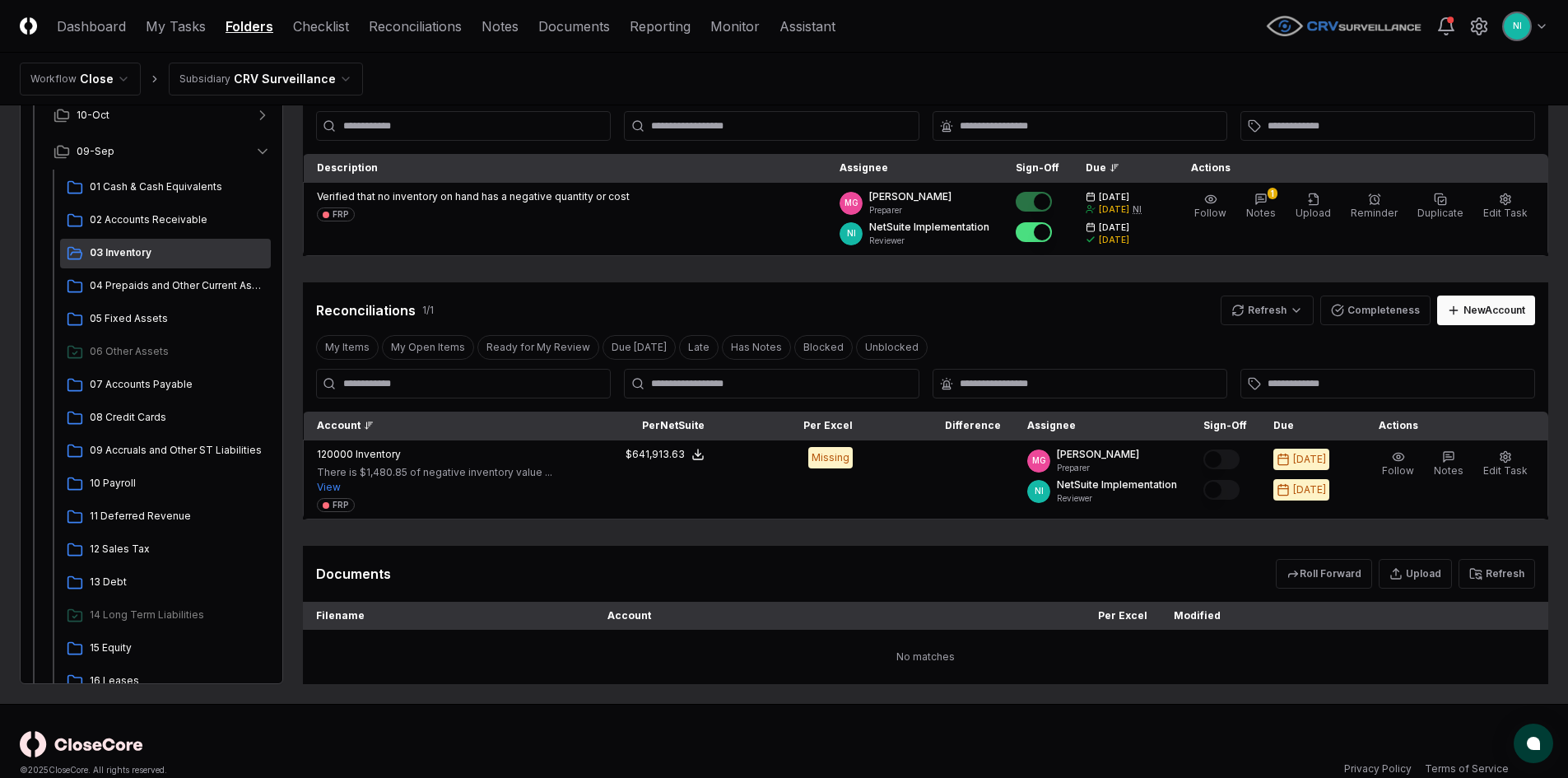
scroll to position [152, 0]
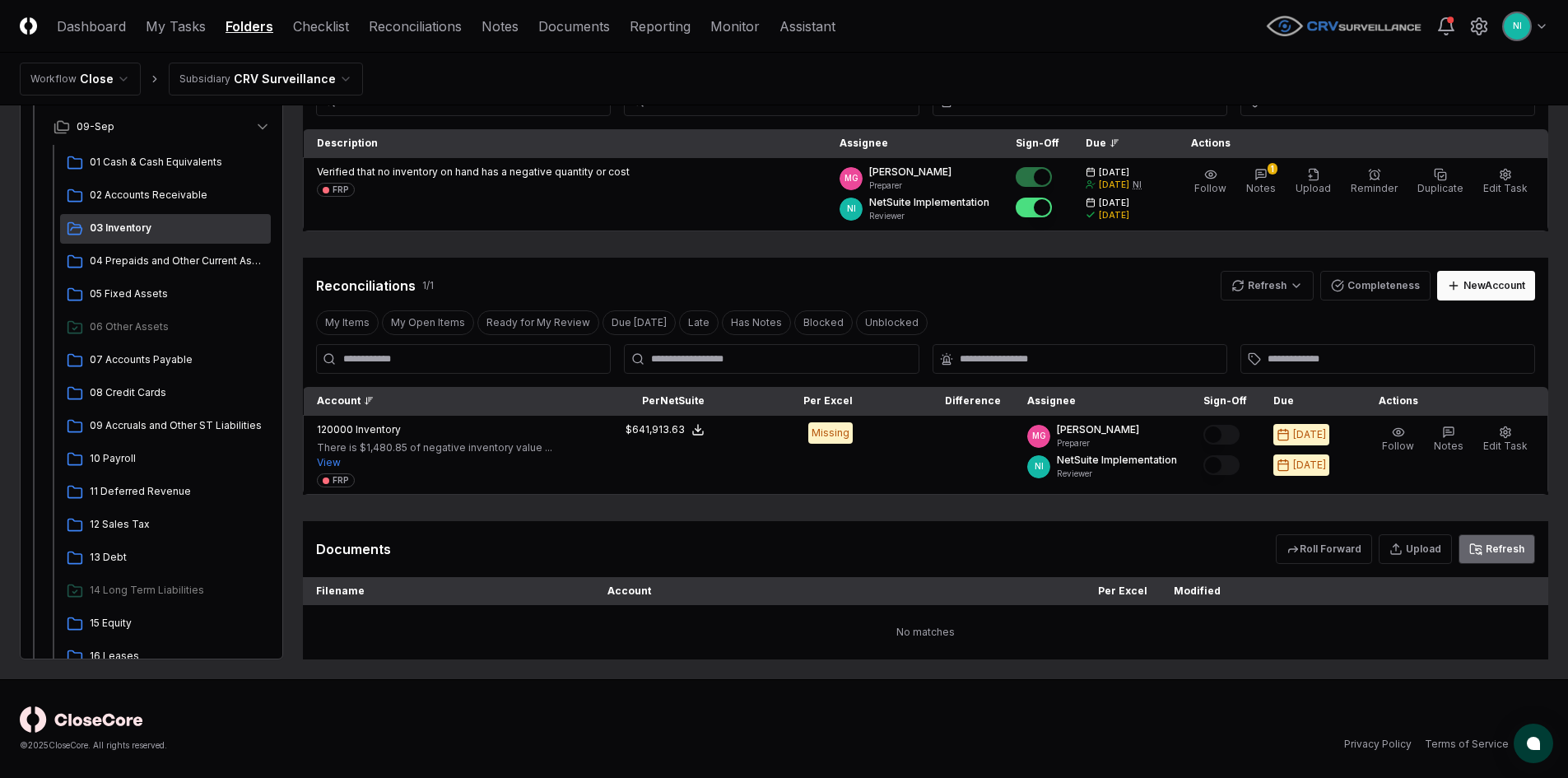
click at [1494, 555] on button "Refresh" at bounding box center [1496, 549] width 76 height 29
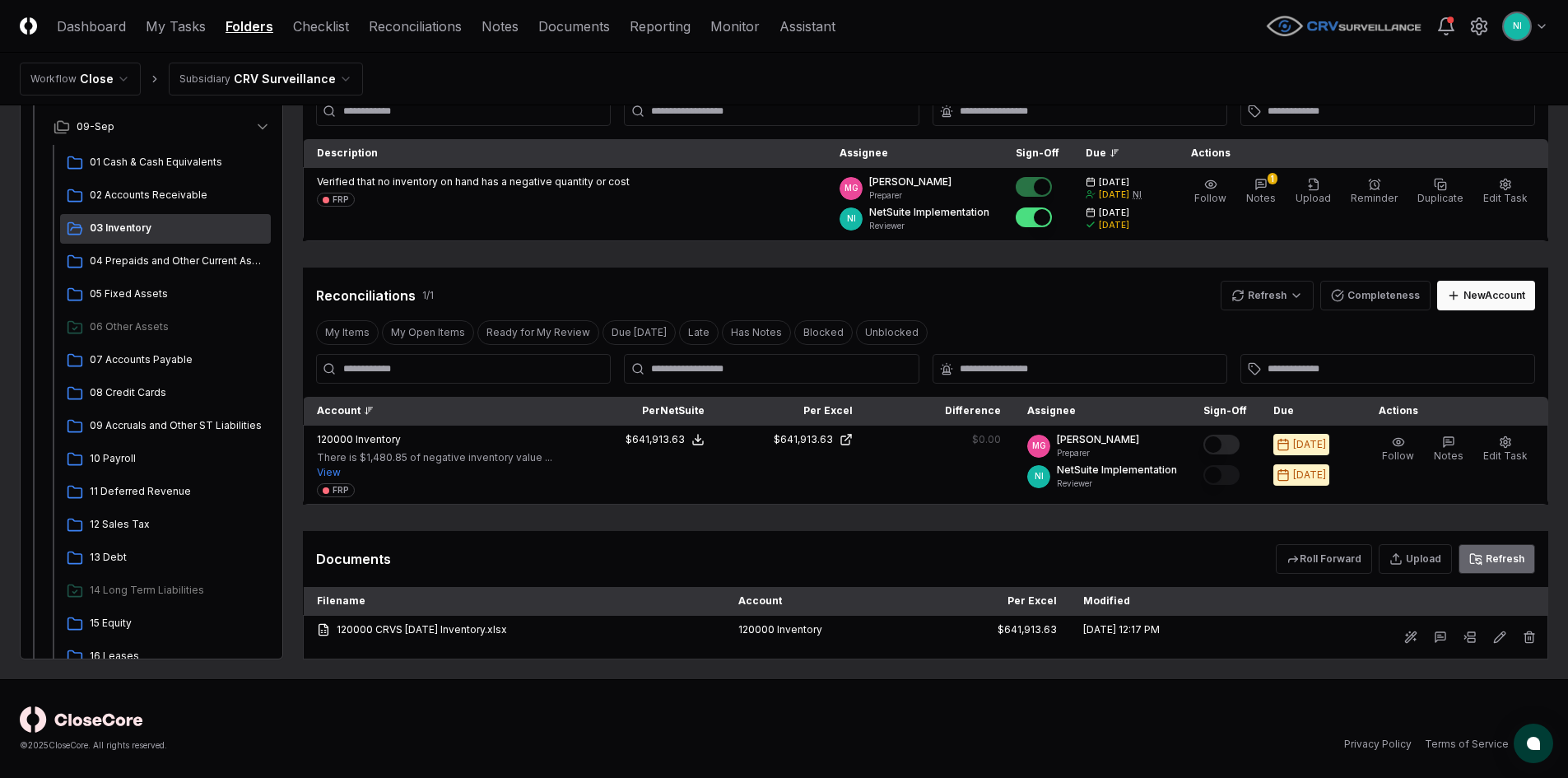
scroll to position [141, 0]
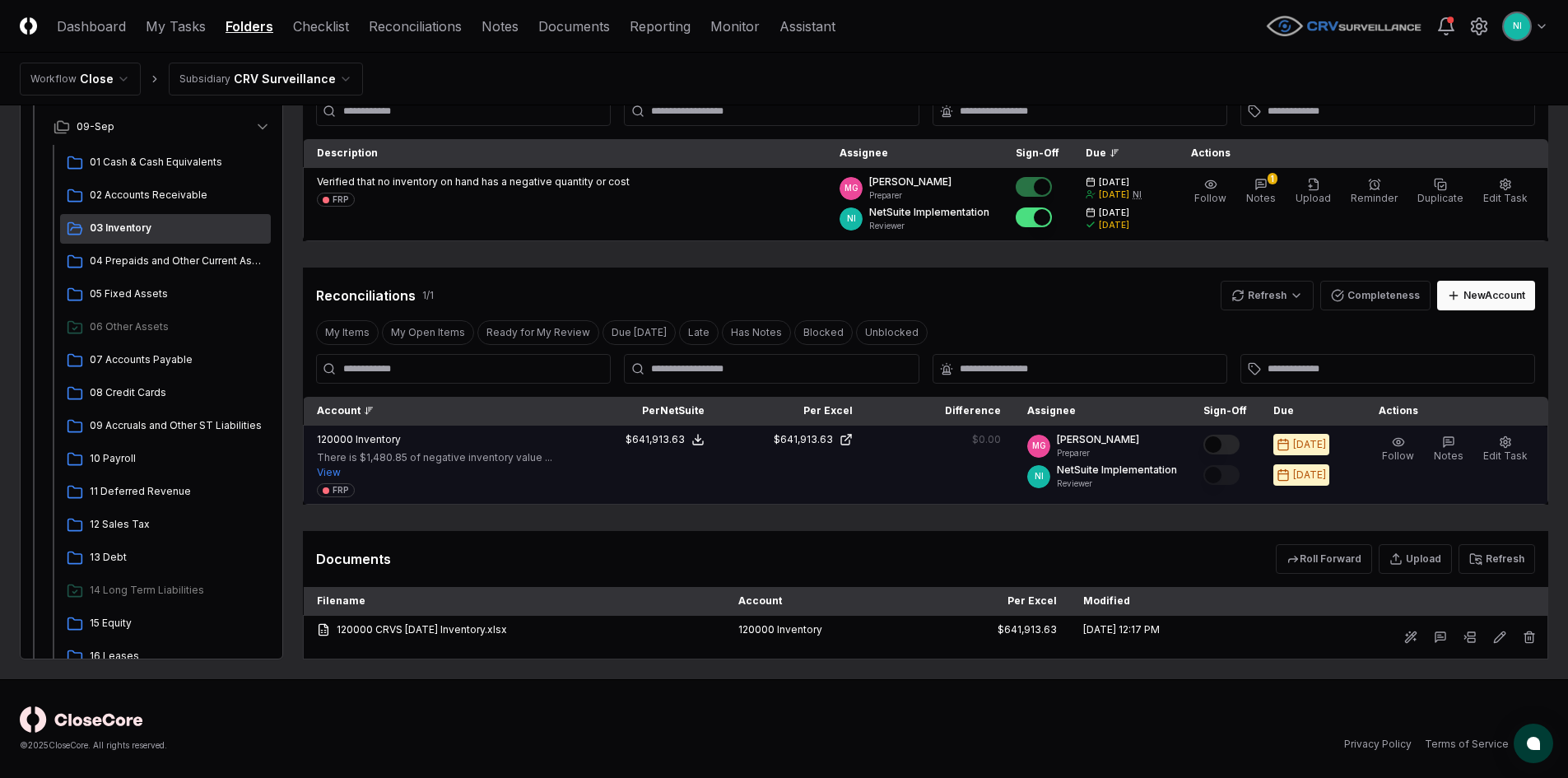
click at [1233, 444] on button "Mark complete" at bounding box center [1222, 444] width 36 height 20
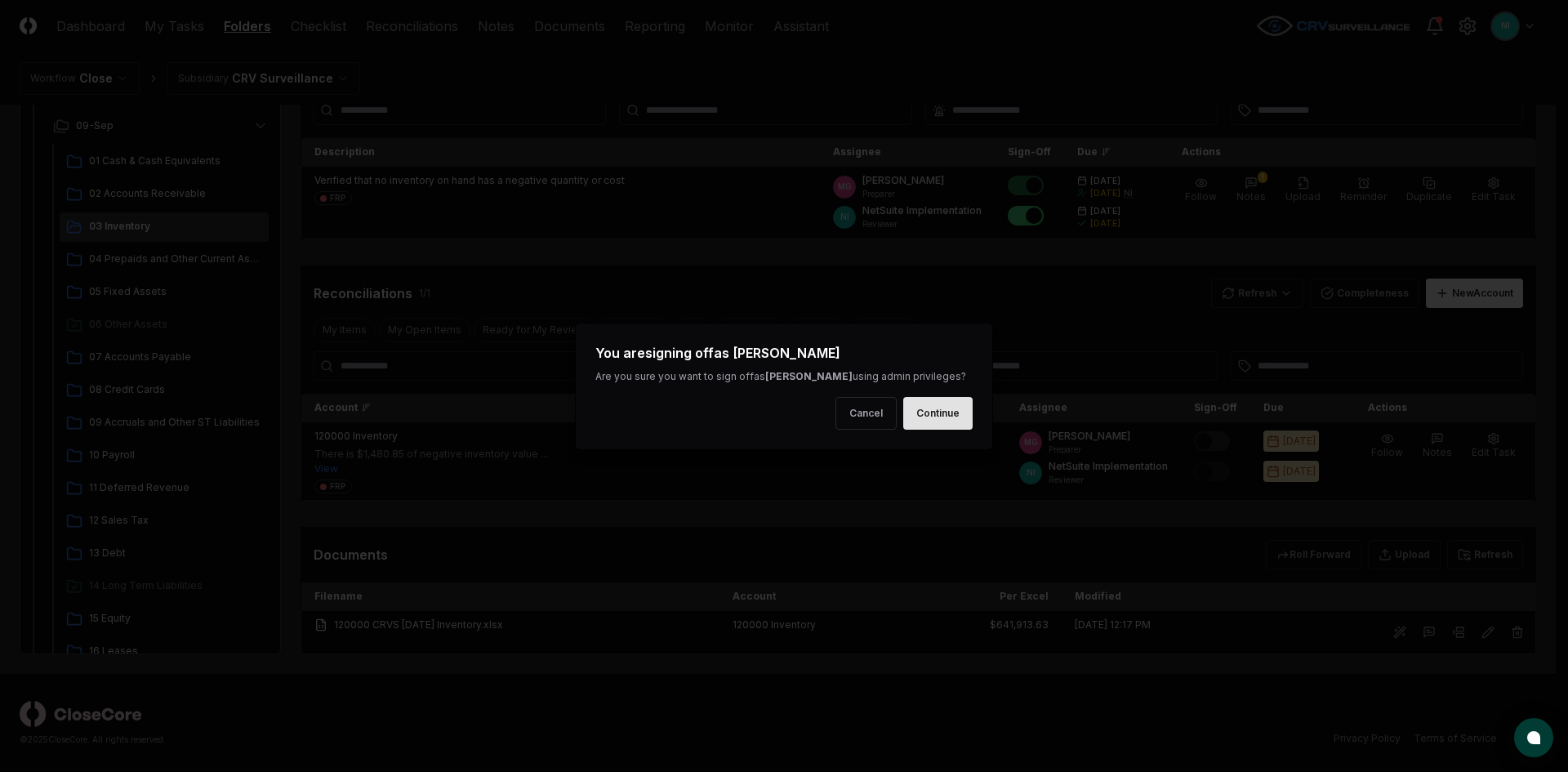
click at [951, 415] on button "Continue" at bounding box center [938, 413] width 69 height 33
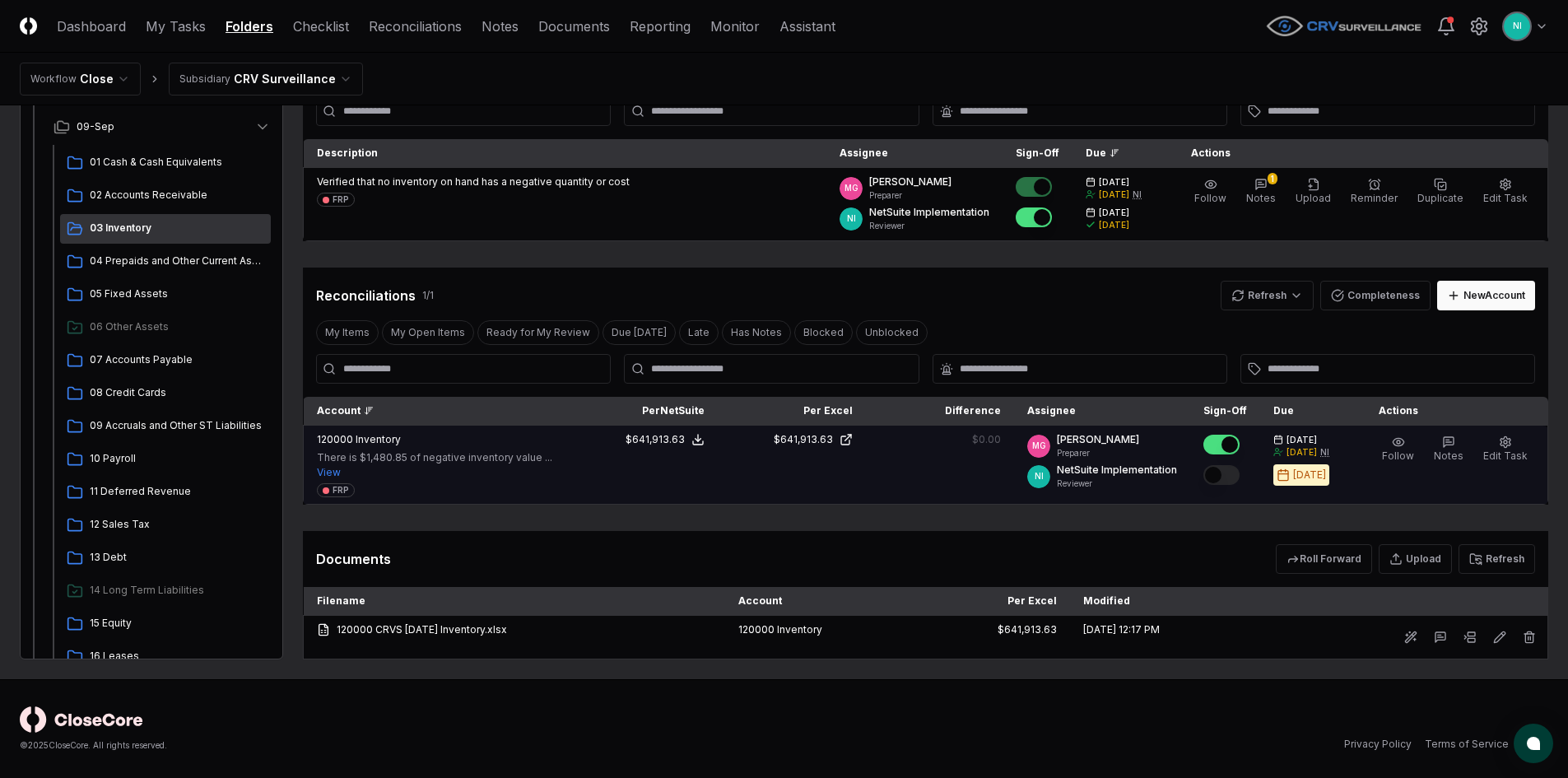
click at [1232, 472] on button "Mark complete" at bounding box center [1222, 474] width 36 height 20
